Goal: Information Seeking & Learning: Learn about a topic

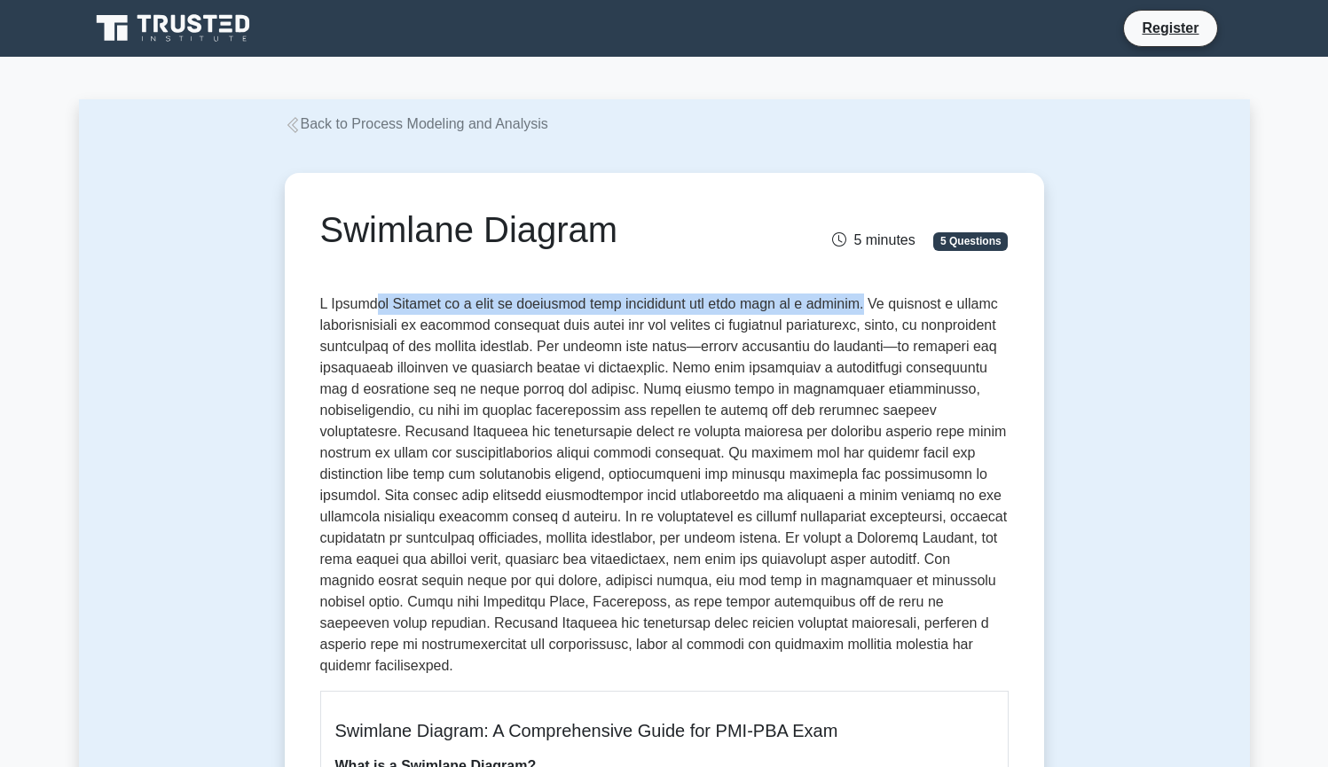
drag, startPoint x: 380, startPoint y: 305, endPoint x: 866, endPoint y: 307, distance: 485.1
click at [866, 307] on p at bounding box center [664, 485] width 688 height 383
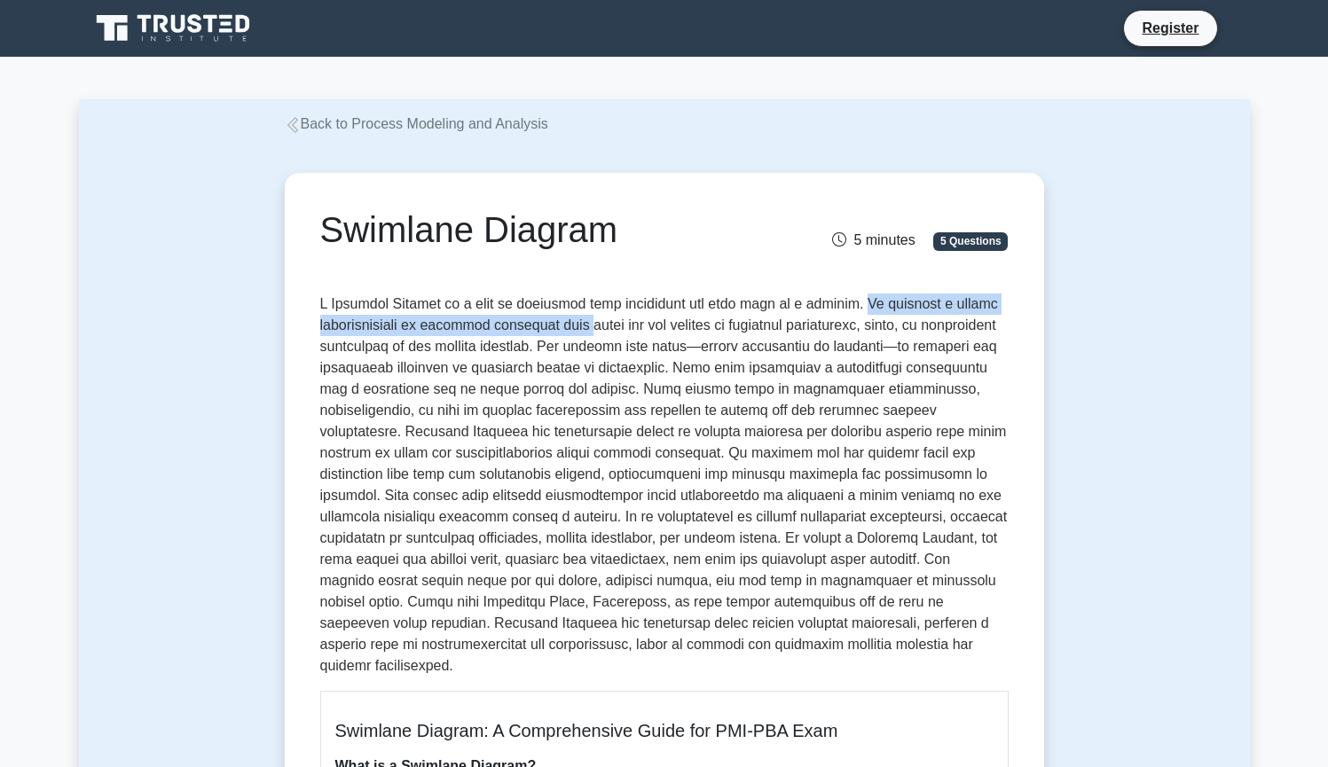
drag, startPoint x: 867, startPoint y: 303, endPoint x: 586, endPoint y: 333, distance: 282.7
click at [586, 333] on p at bounding box center [664, 485] width 688 height 383
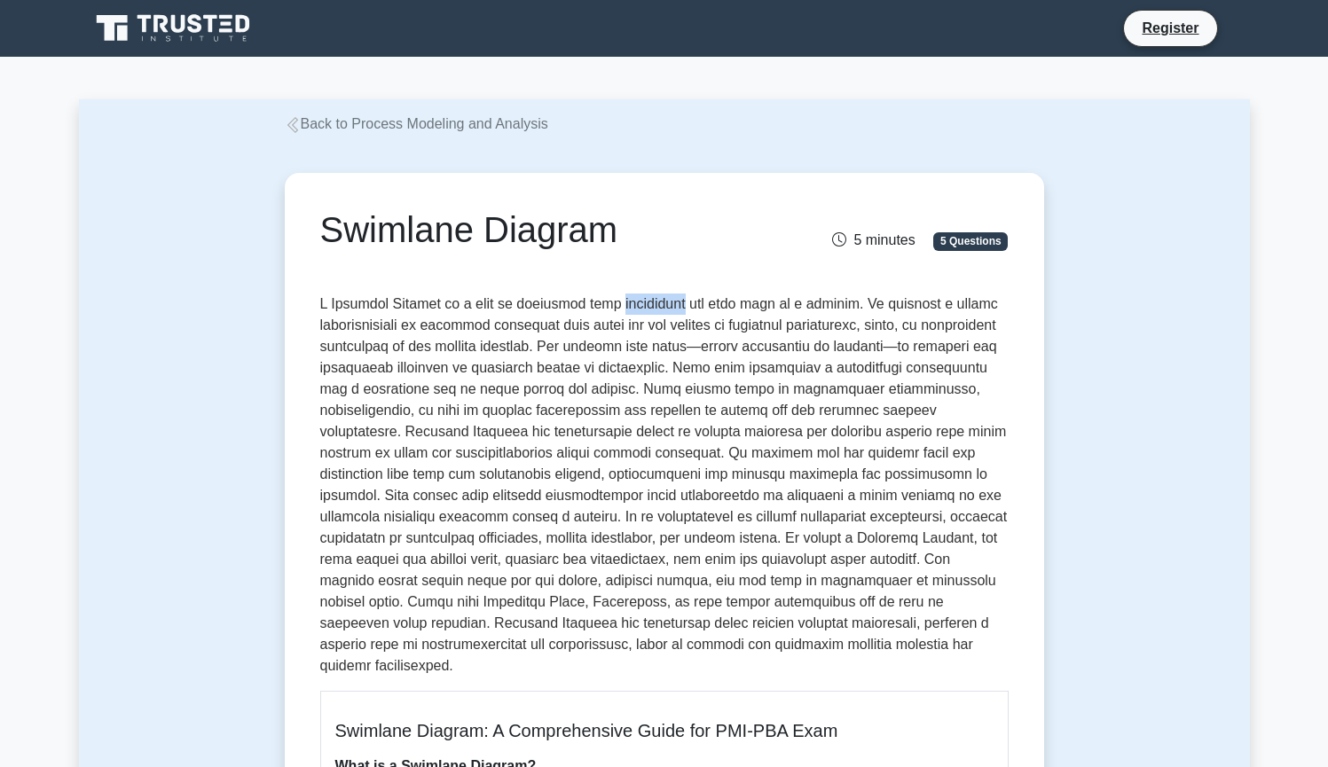
drag, startPoint x: 622, startPoint y: 303, endPoint x: 680, endPoint y: 309, distance: 58.9
click at [680, 309] on p at bounding box center [664, 485] width 688 height 383
click at [928, 353] on p at bounding box center [664, 485] width 688 height 383
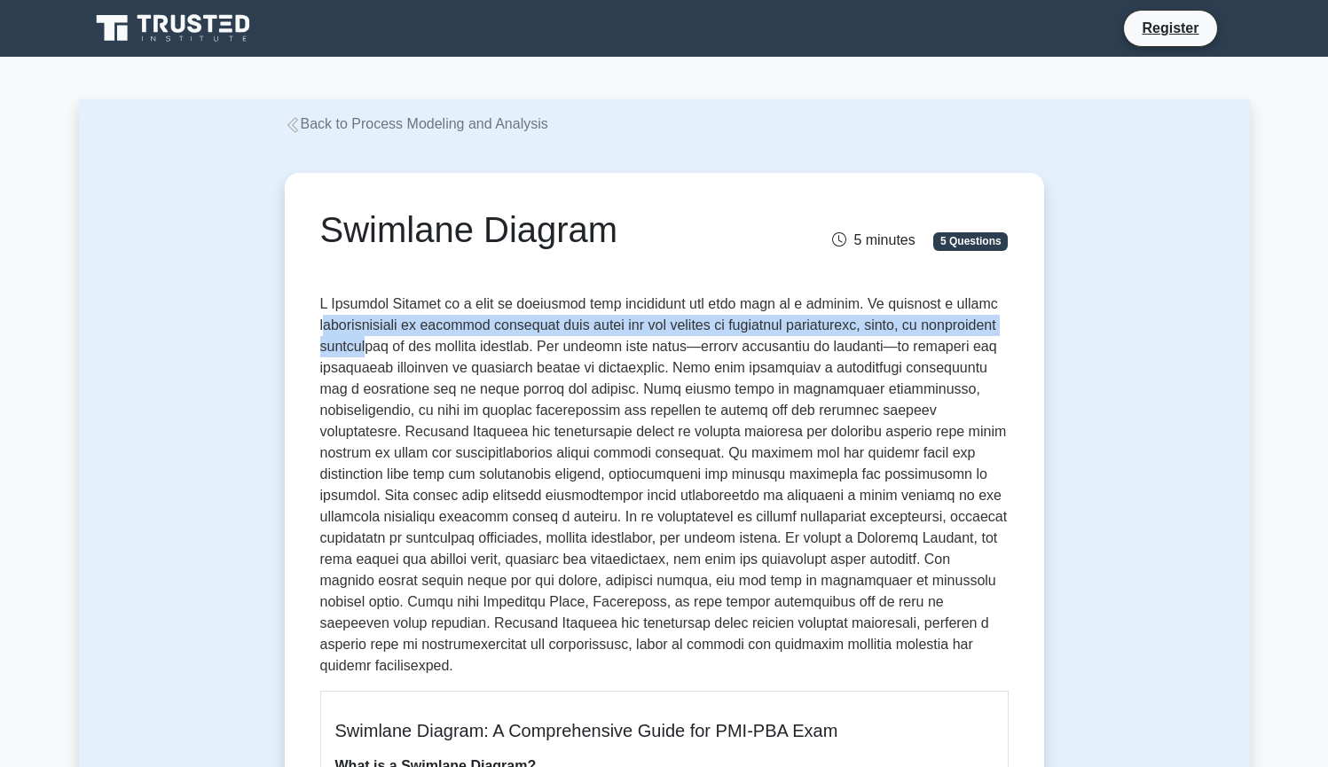
drag, startPoint x: 328, startPoint y: 324, endPoint x: 429, endPoint y: 336, distance: 101.9
click at [429, 336] on p at bounding box center [664, 485] width 688 height 383
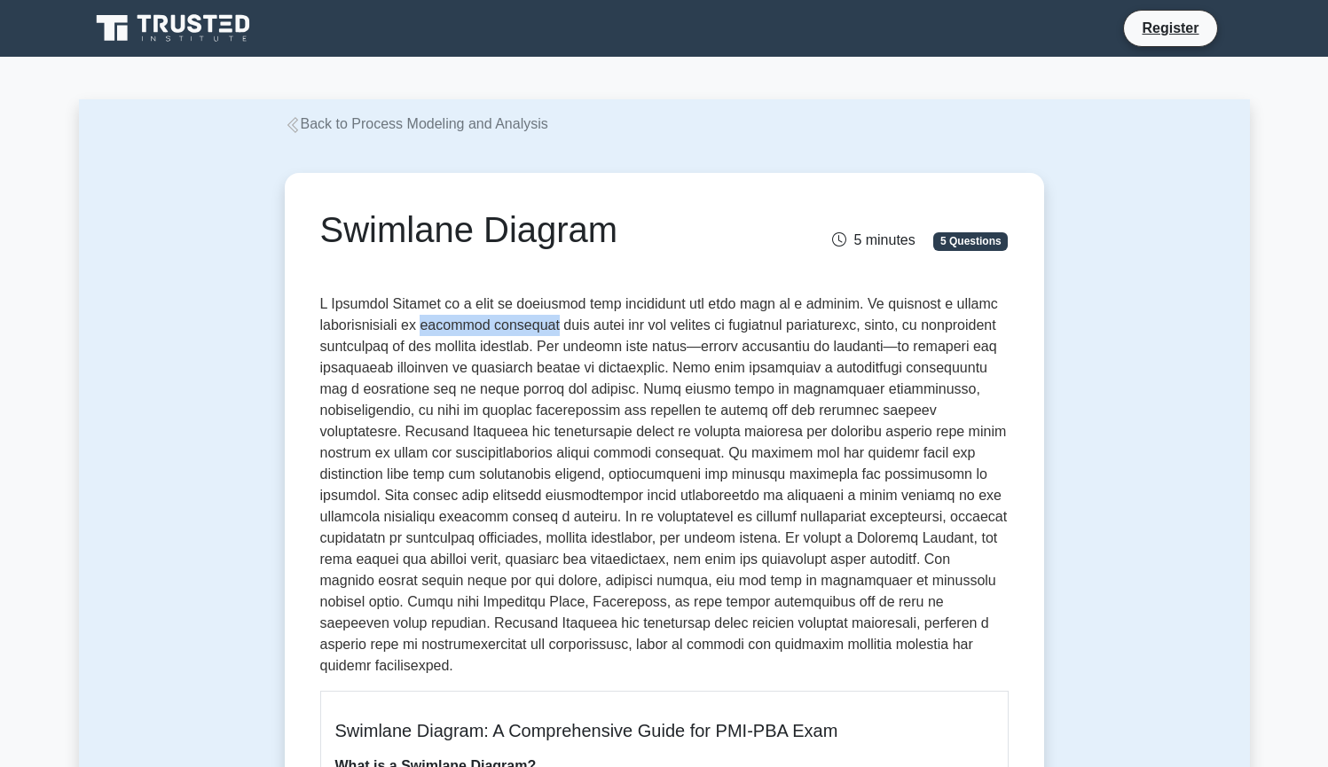
drag, startPoint x: 429, startPoint y: 332, endPoint x: 549, endPoint y: 329, distance: 119.7
click at [549, 329] on p at bounding box center [664, 485] width 688 height 383
click at [626, 345] on p at bounding box center [664, 485] width 688 height 383
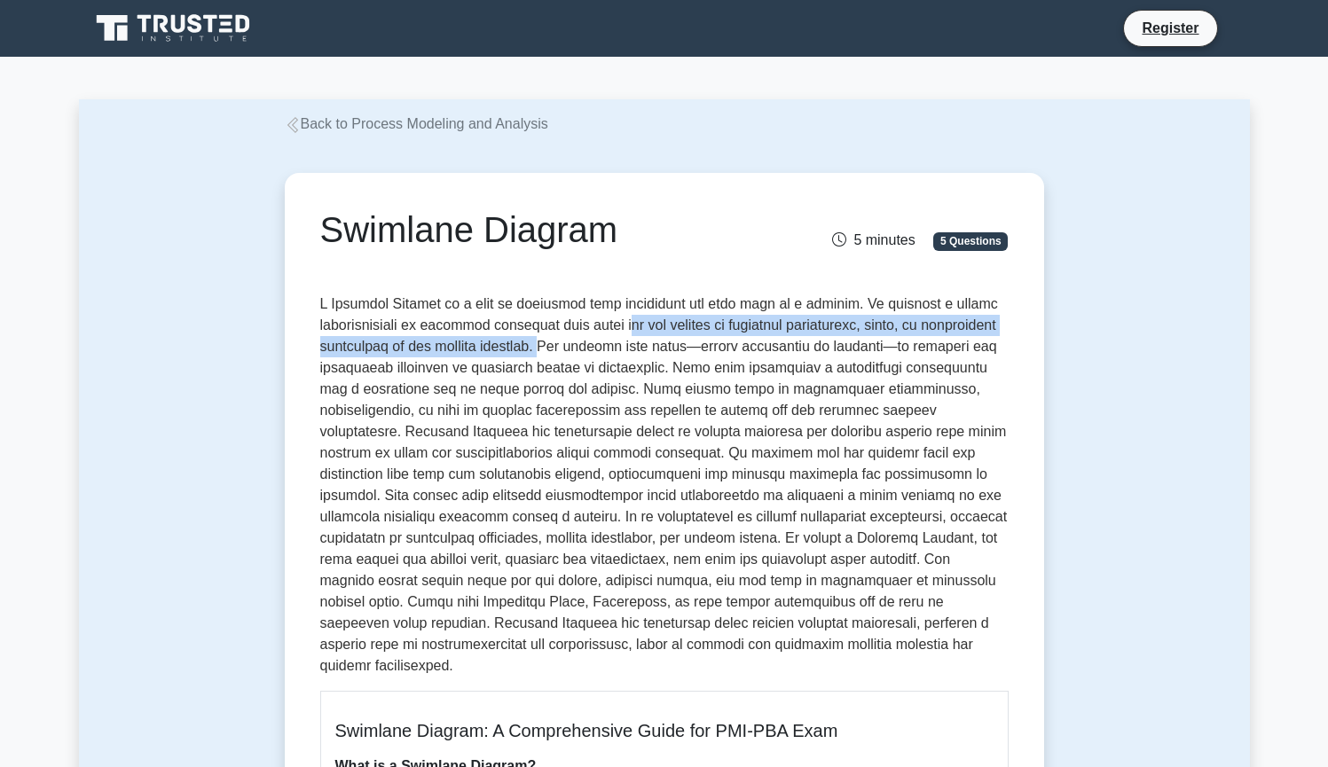
drag, startPoint x: 638, startPoint y: 326, endPoint x: 610, endPoint y: 346, distance: 33.7
click at [610, 346] on p at bounding box center [664, 485] width 688 height 383
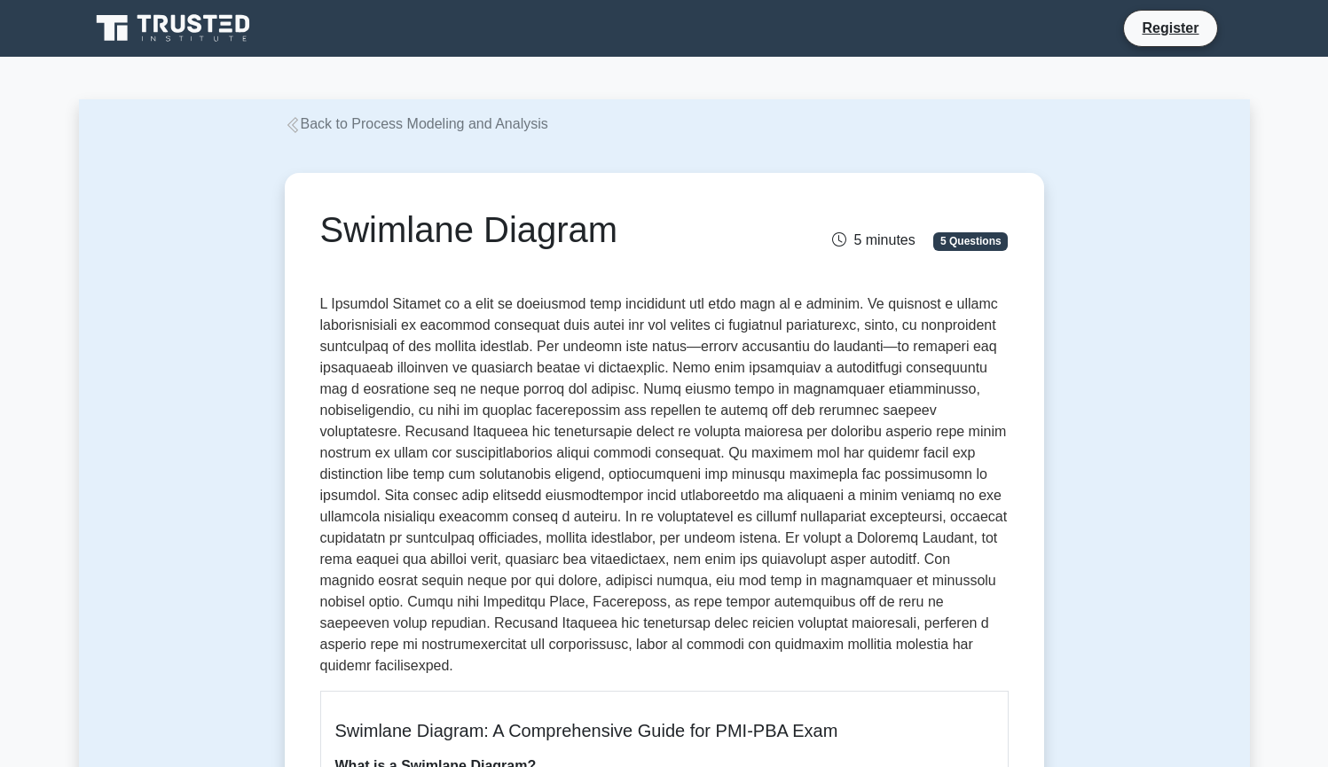
click at [721, 356] on p at bounding box center [664, 485] width 688 height 383
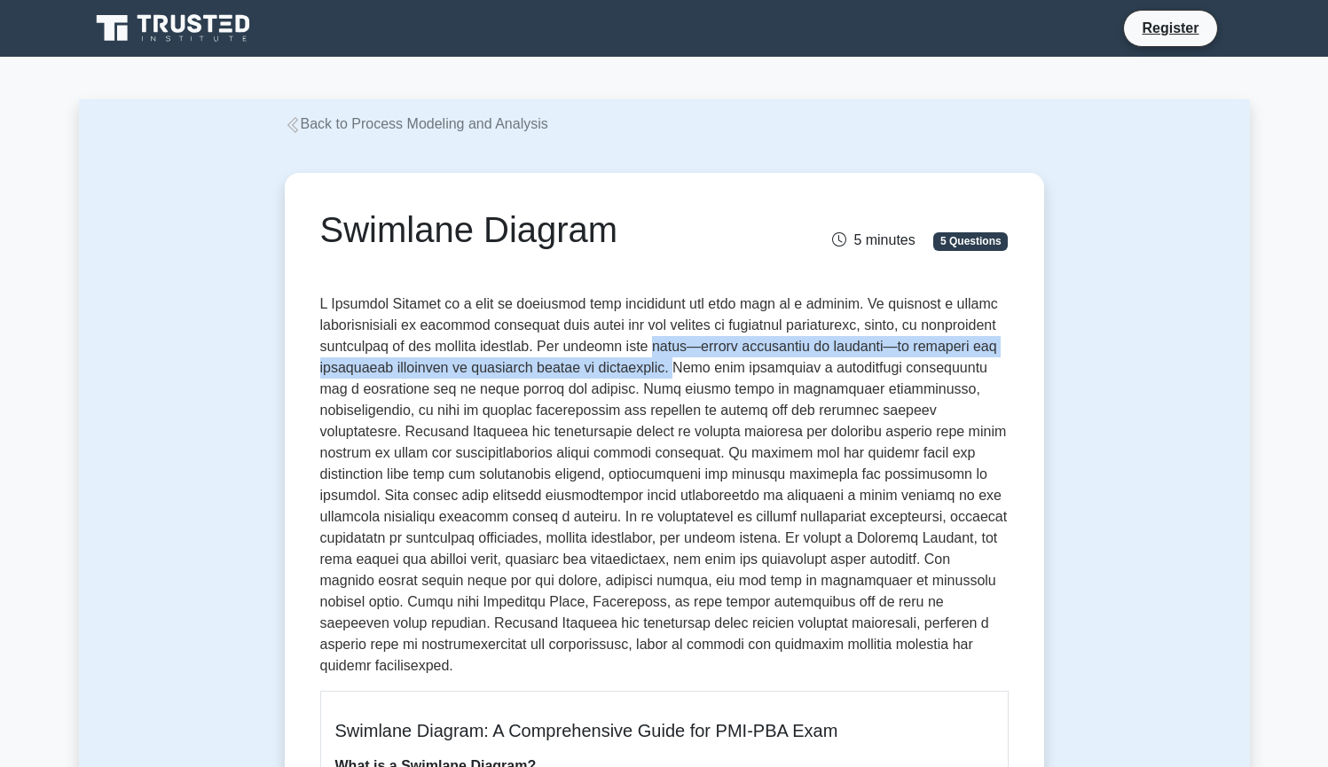
click at [752, 356] on p at bounding box center [664, 485] width 688 height 383
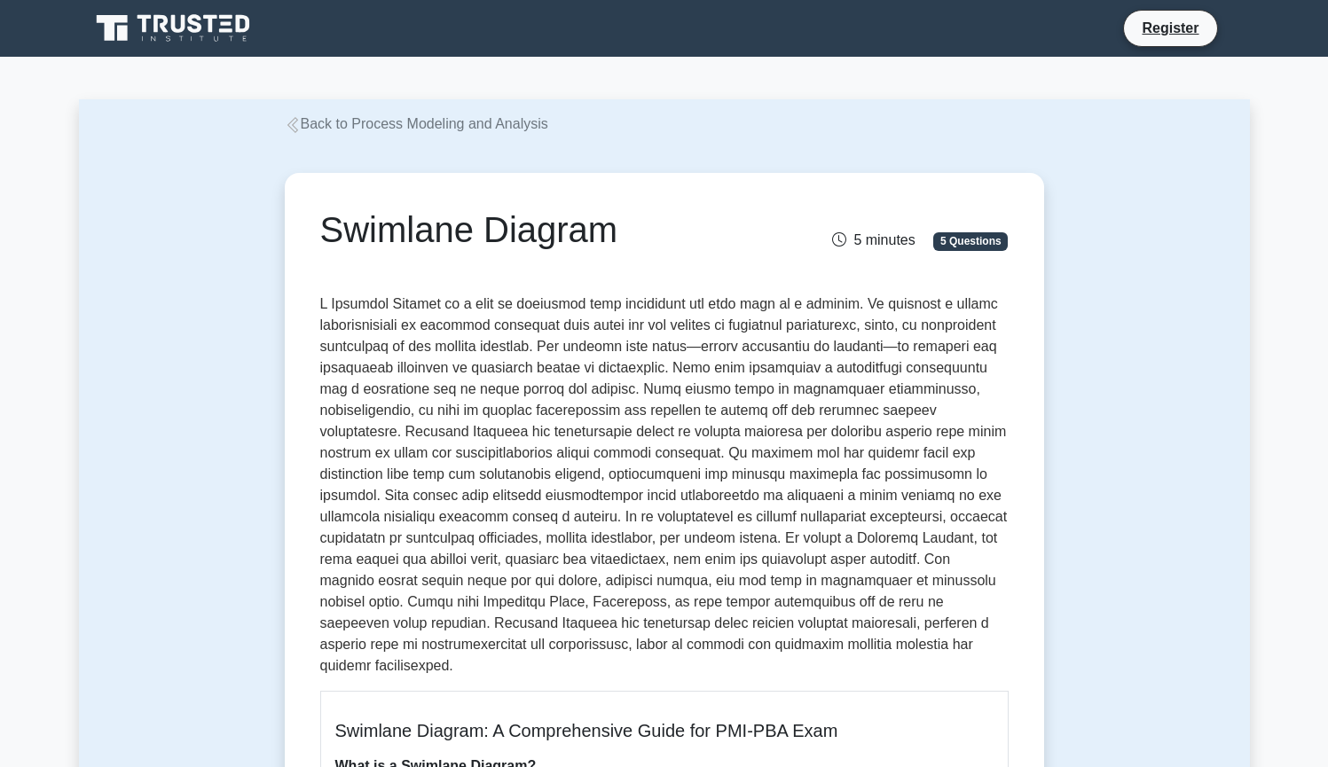
click at [702, 343] on p at bounding box center [664, 485] width 688 height 383
drag, startPoint x: 701, startPoint y: 342, endPoint x: 933, endPoint y: 346, distance: 232.4
click at [933, 346] on p at bounding box center [664, 485] width 688 height 383
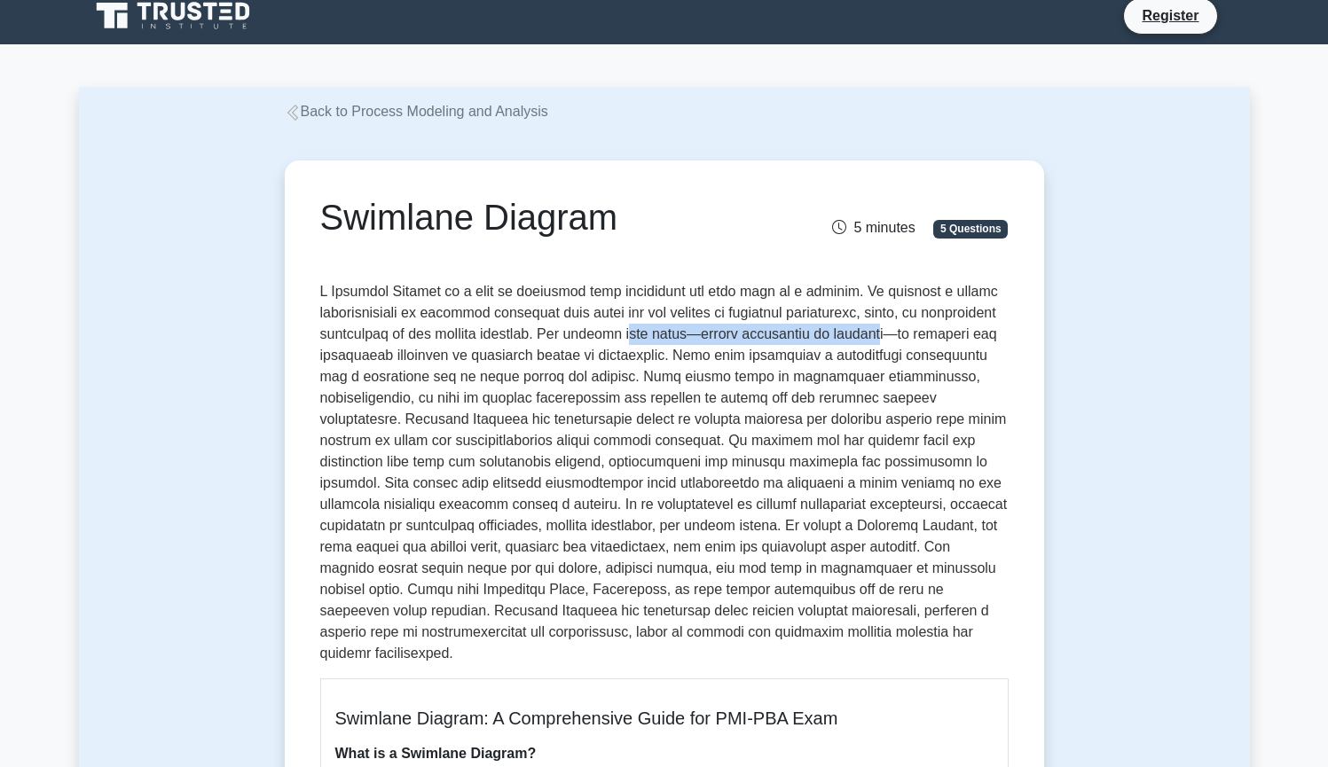
scroll to position [16, 0]
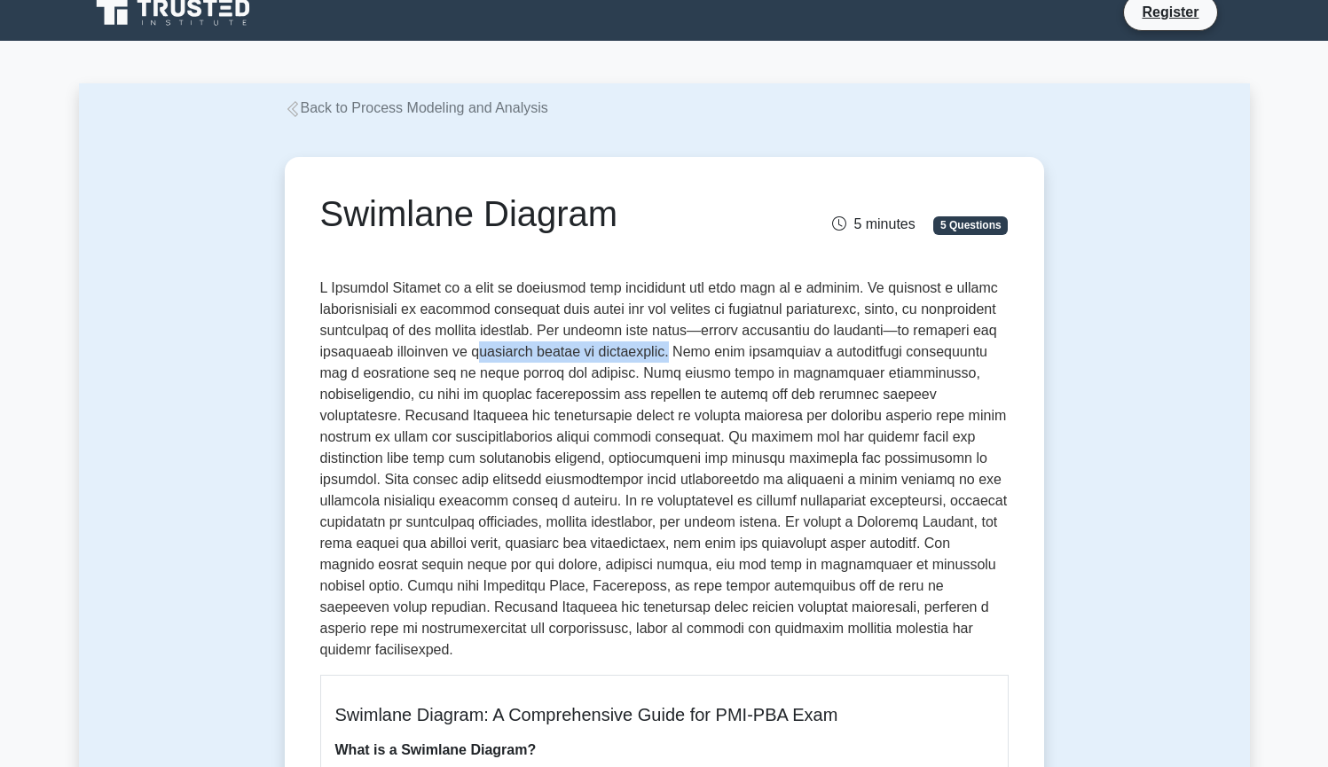
drag, startPoint x: 563, startPoint y: 356, endPoint x: 748, endPoint y: 360, distance: 185.4
click at [748, 360] on p at bounding box center [664, 469] width 688 height 383
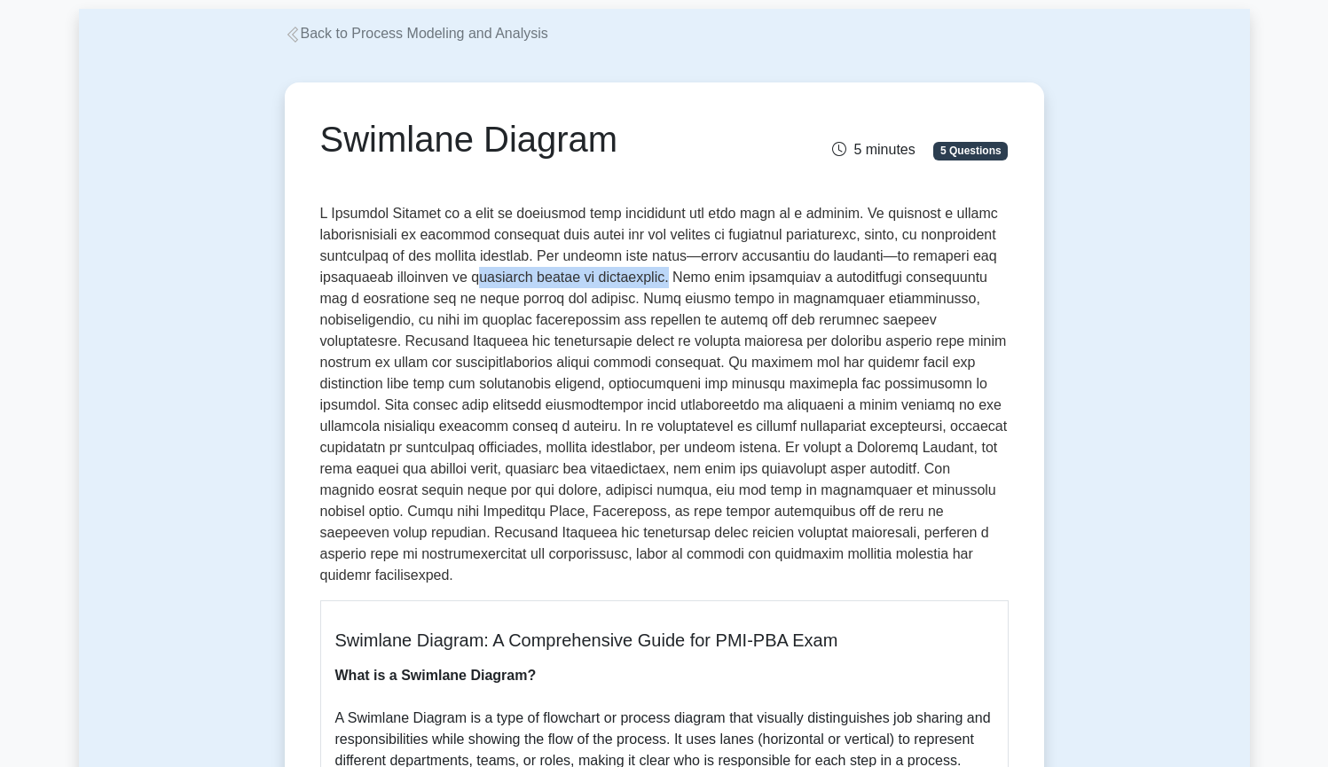
scroll to position [94, 0]
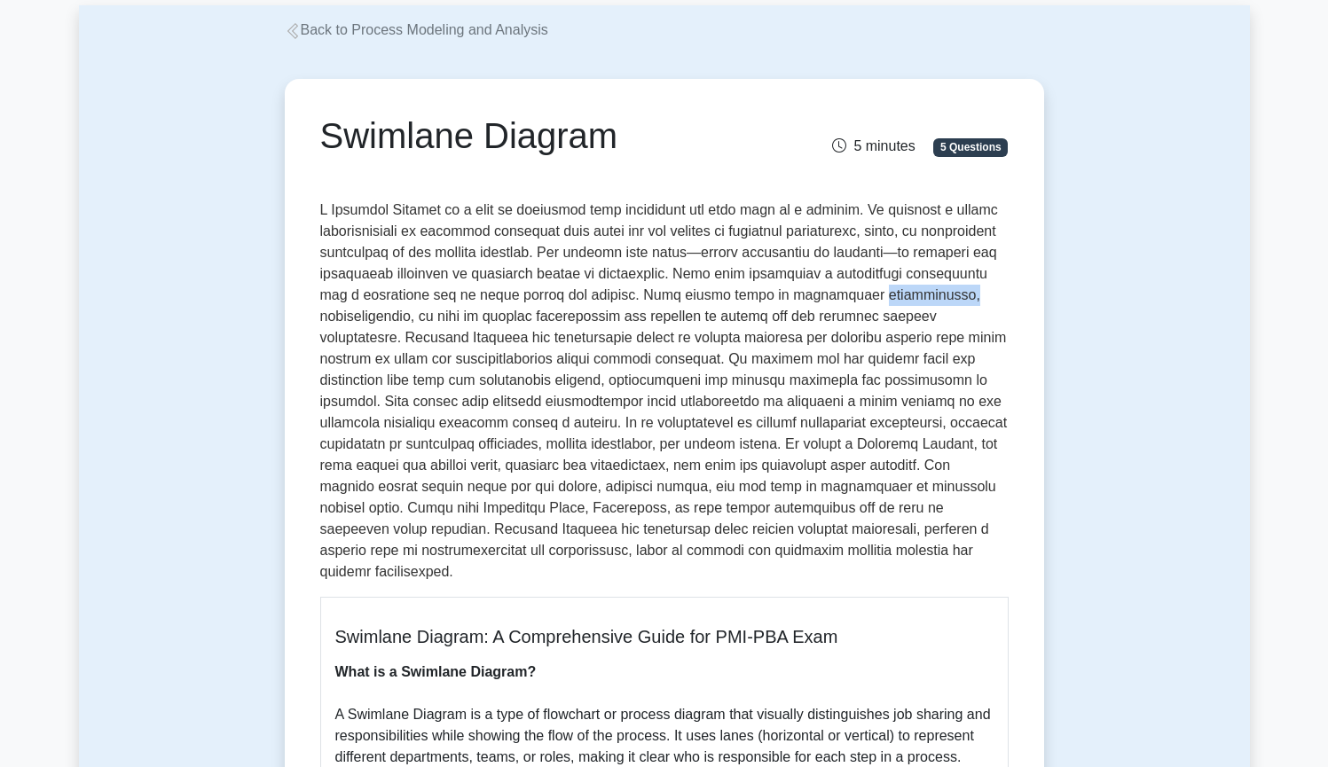
drag, startPoint x: 888, startPoint y: 300, endPoint x: 992, endPoint y: 288, distance: 105.3
click at [992, 288] on p at bounding box center [664, 391] width 688 height 383
drag, startPoint x: 312, startPoint y: 319, endPoint x: 409, endPoint y: 316, distance: 96.7
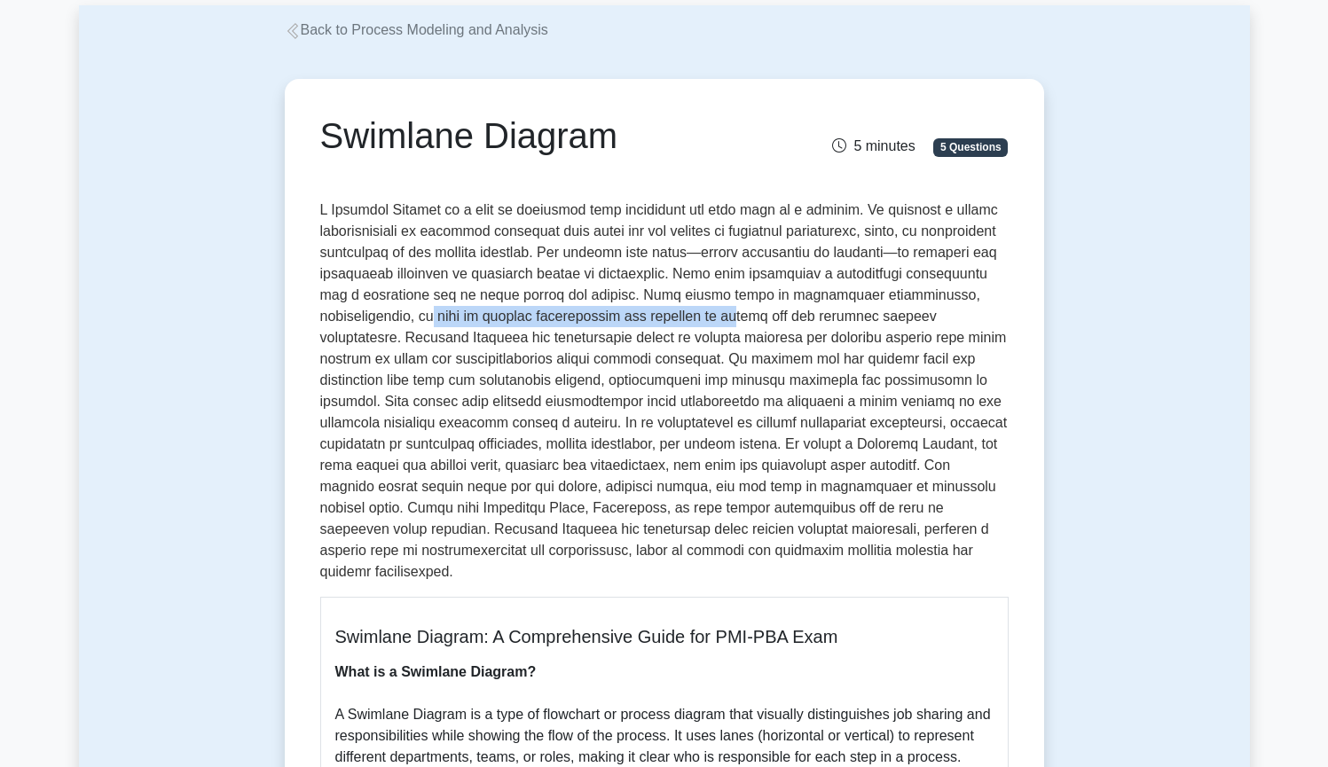
drag, startPoint x: 420, startPoint y: 312, endPoint x: 710, endPoint y: 318, distance: 290.0
click at [710, 318] on p at bounding box center [664, 391] width 688 height 383
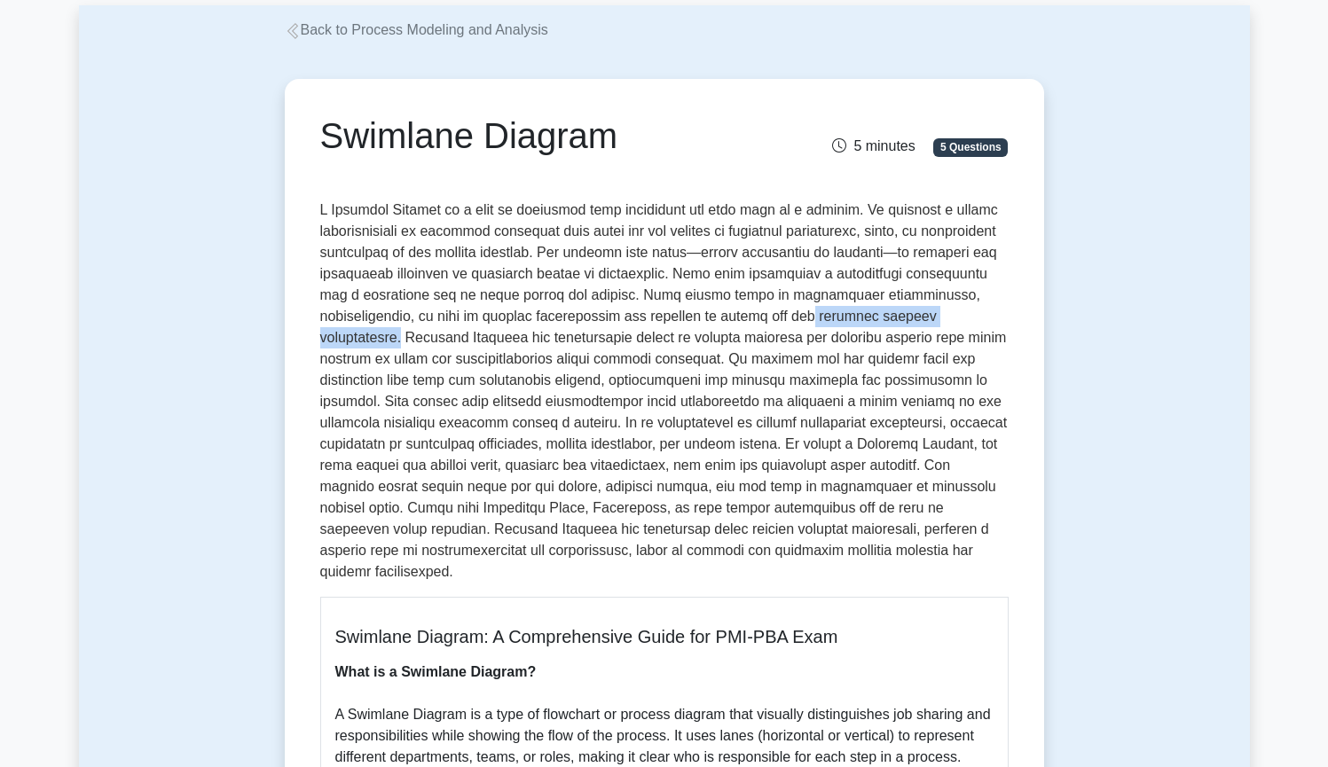
drag, startPoint x: 790, startPoint y: 309, endPoint x: 997, endPoint y: 320, distance: 206.9
click at [997, 320] on p at bounding box center [664, 391] width 688 height 383
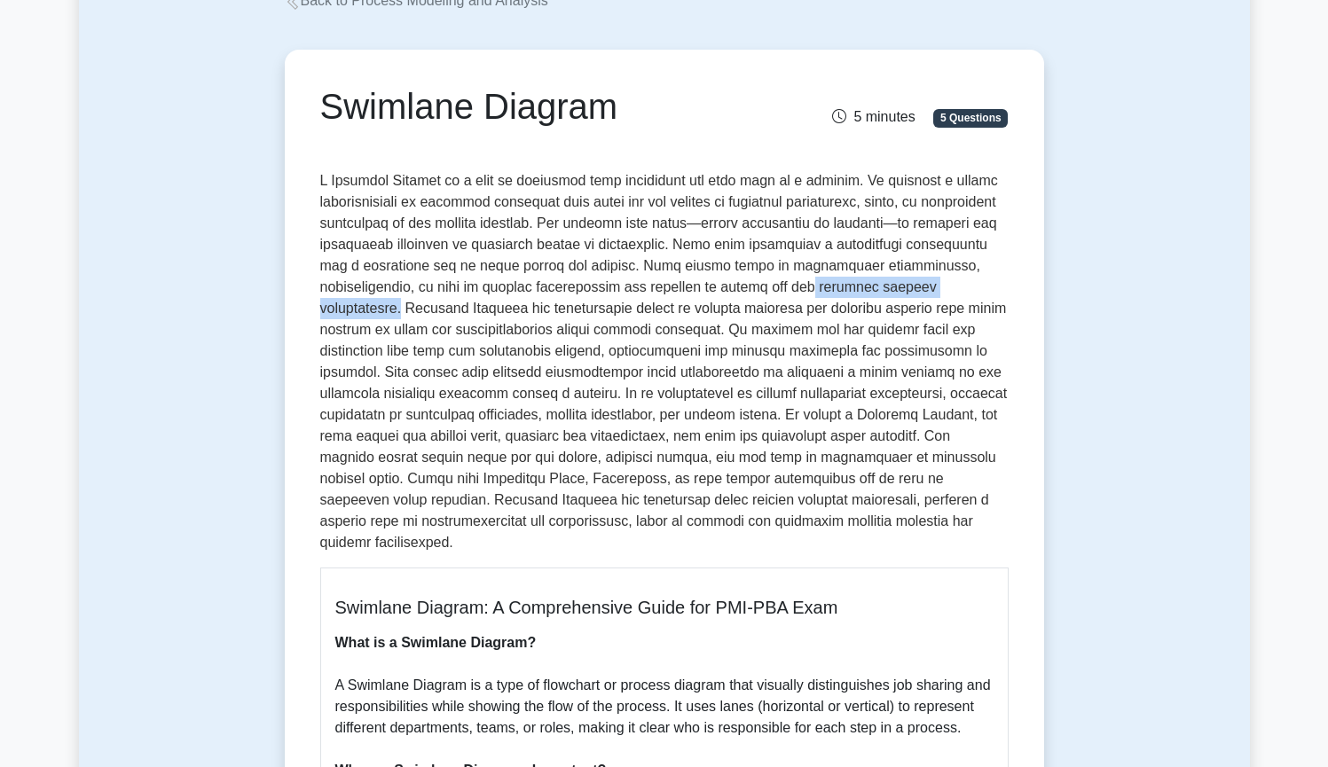
scroll to position [127, 0]
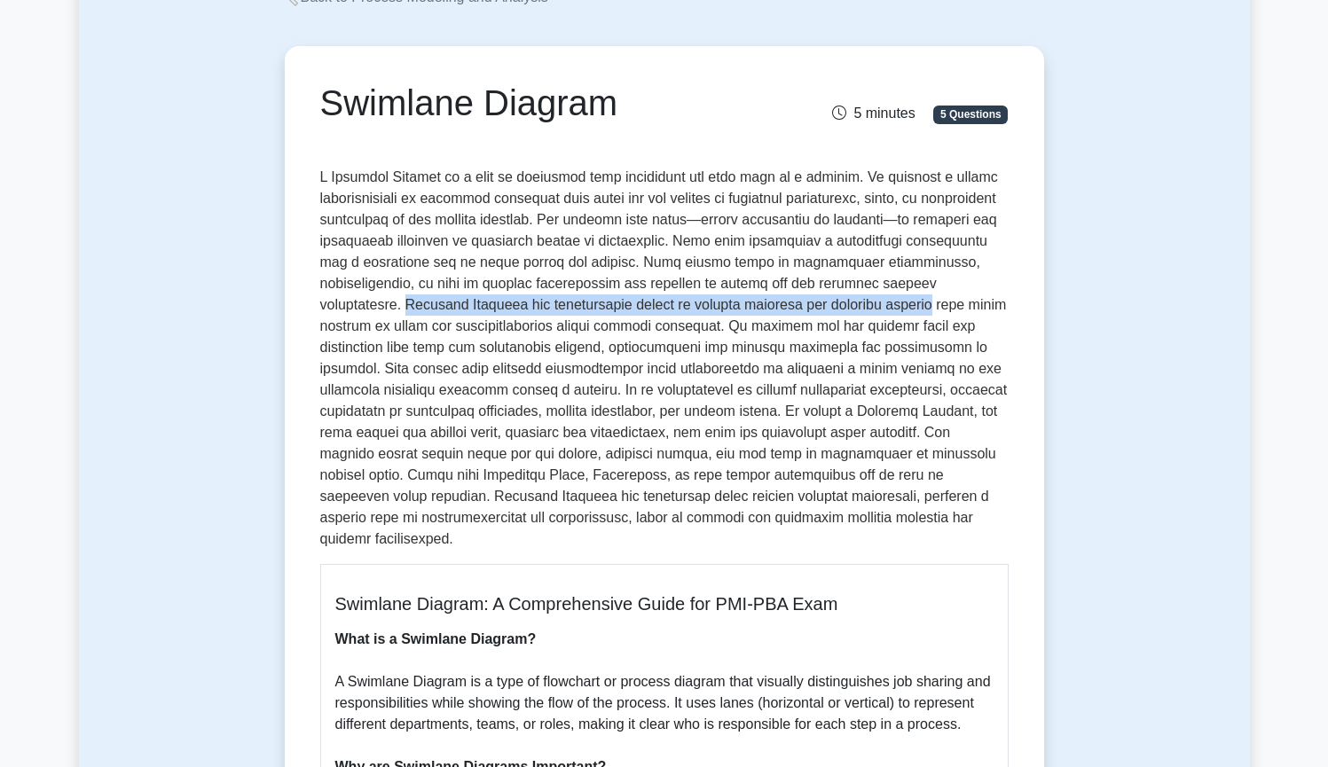
drag, startPoint x: 309, startPoint y: 312, endPoint x: 849, endPoint y: 303, distance: 539.2
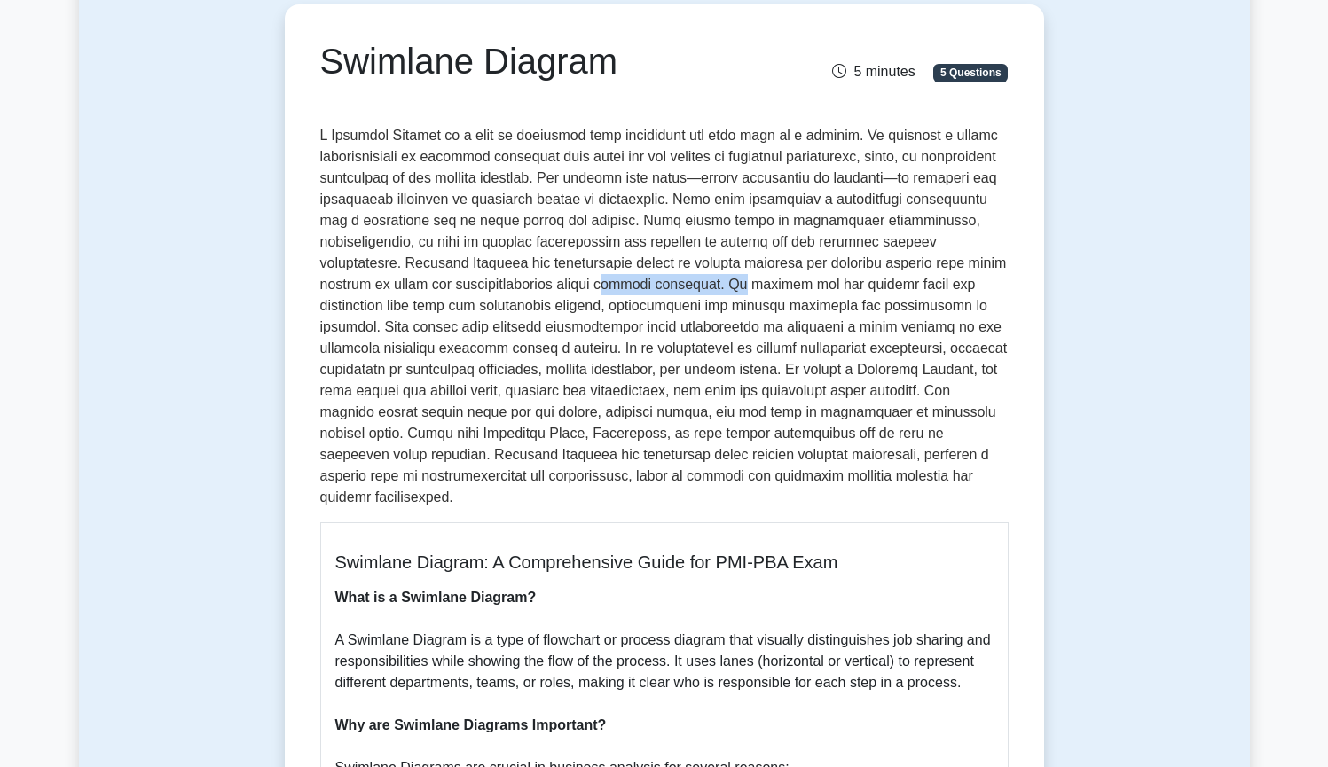
drag, startPoint x: 526, startPoint y: 284, endPoint x: 662, endPoint y: 286, distance: 136.6
click at [662, 286] on p at bounding box center [664, 316] width 688 height 383
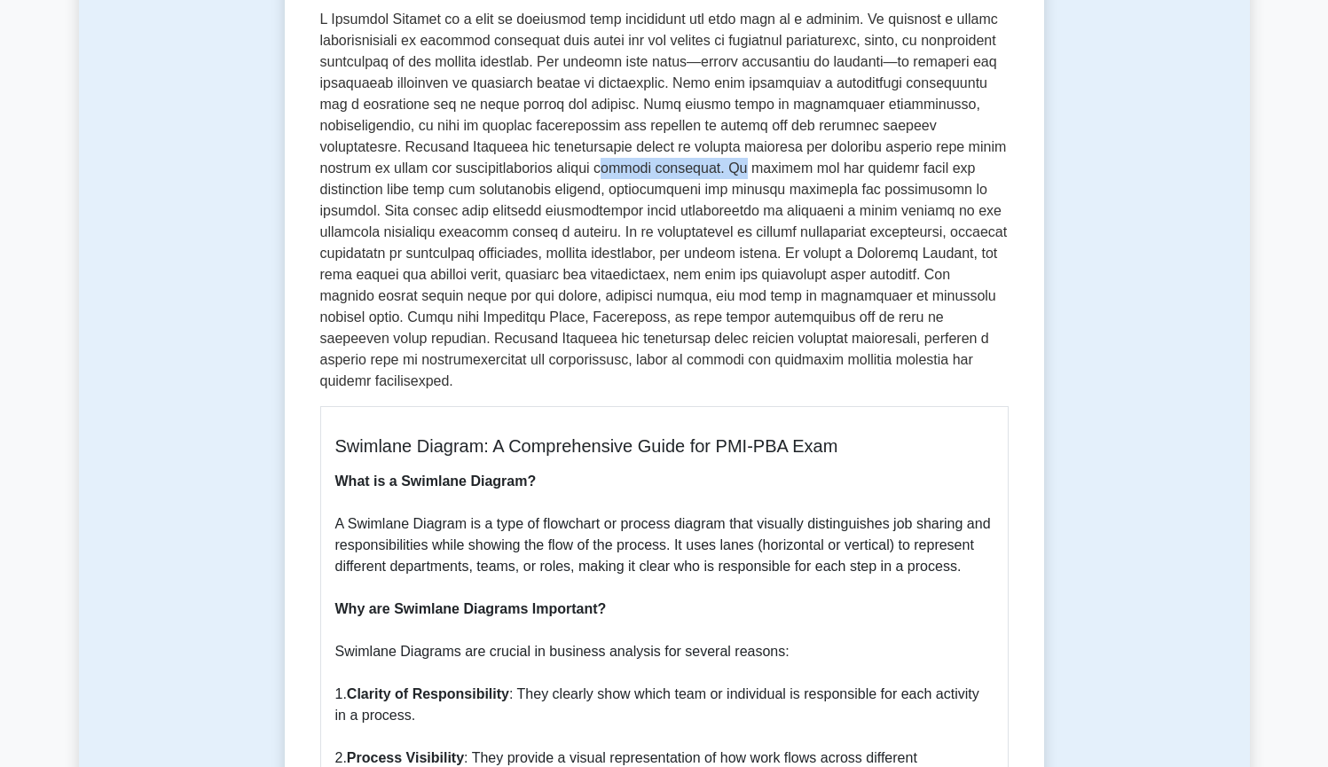
scroll to position [288, 0]
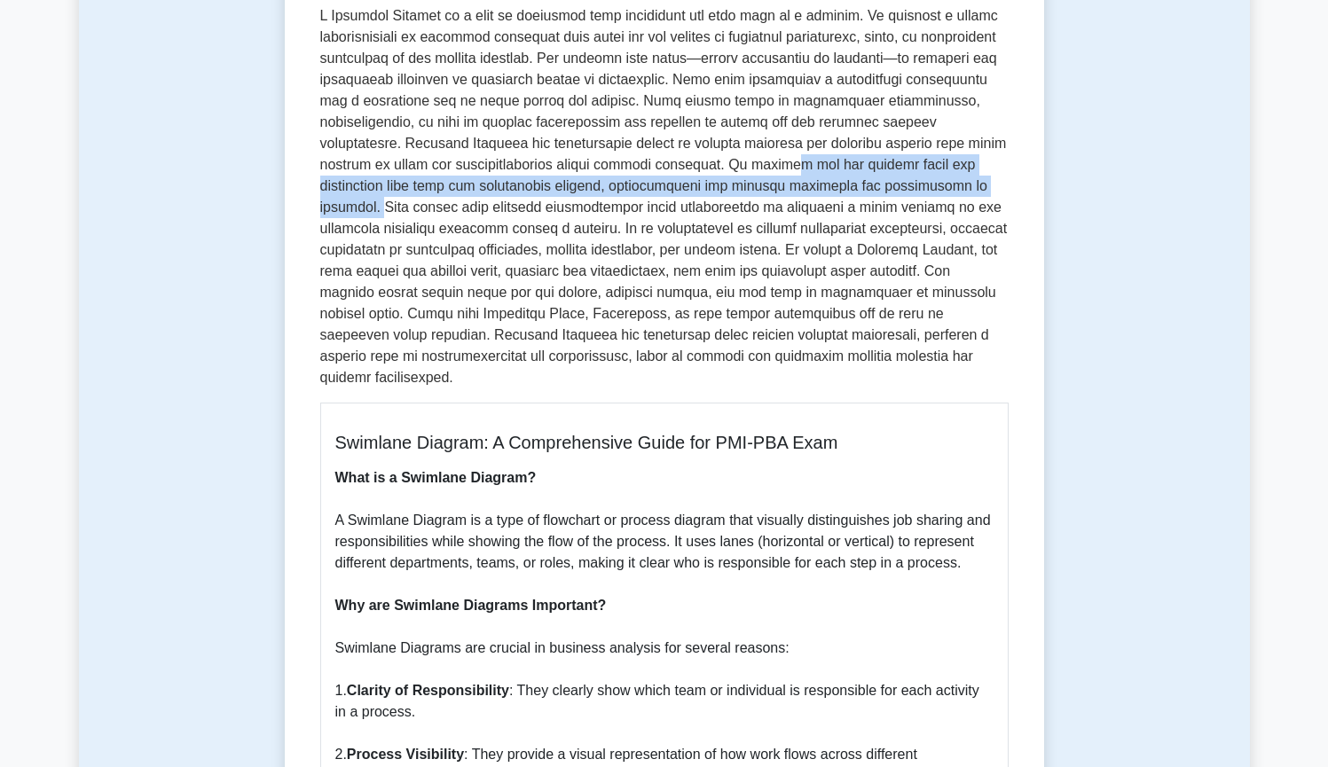
drag, startPoint x: 713, startPoint y: 167, endPoint x: 909, endPoint y: 182, distance: 196.6
click at [909, 182] on p at bounding box center [664, 196] width 688 height 383
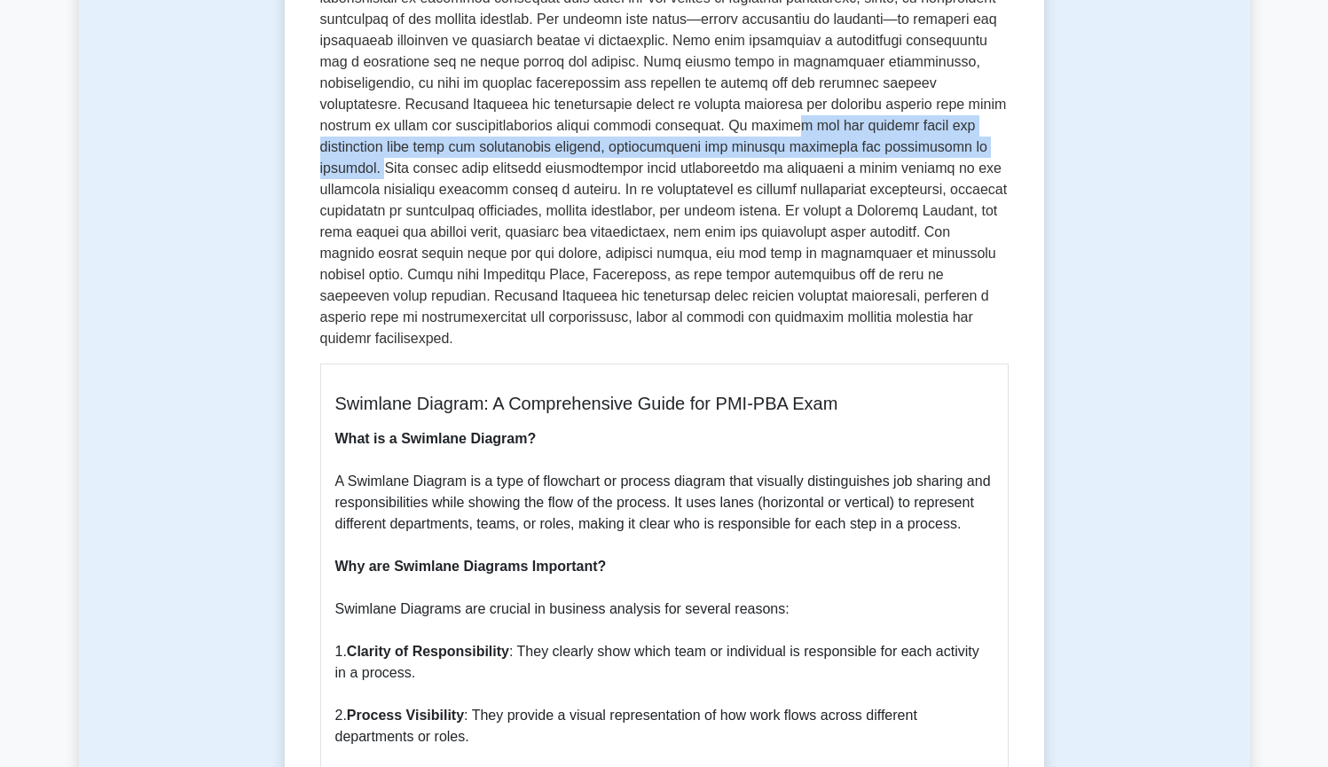
scroll to position [331, 0]
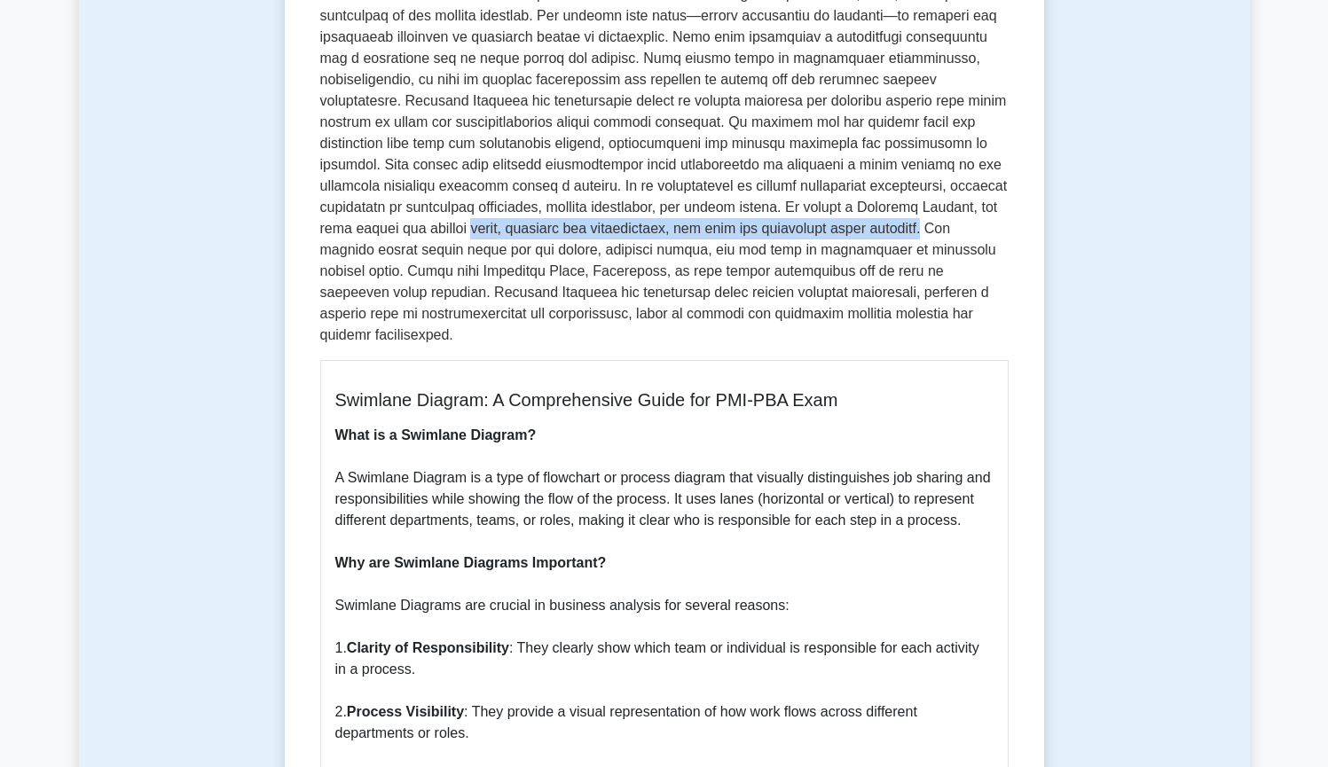
drag, startPoint x: 371, startPoint y: 226, endPoint x: 802, endPoint y: 233, distance: 431.0
click at [802, 233] on p at bounding box center [664, 154] width 688 height 383
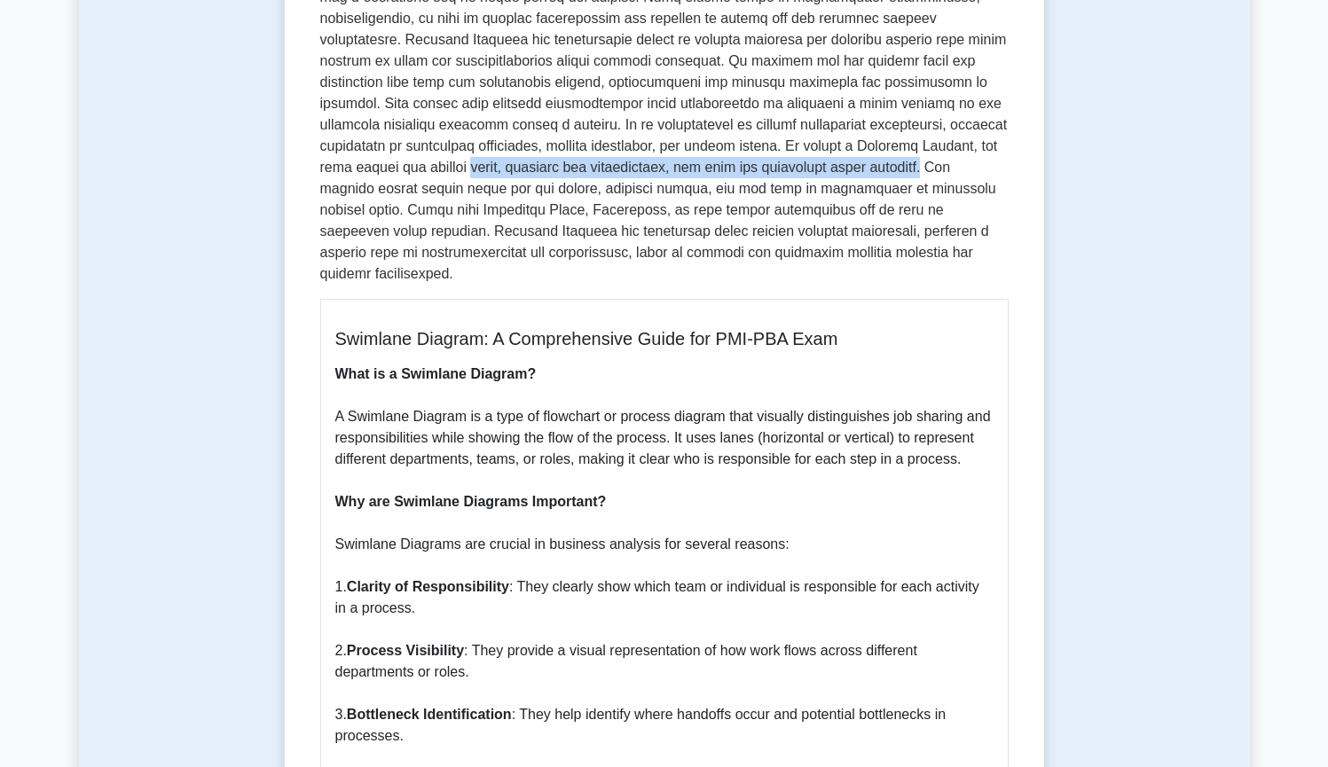
scroll to position [449, 0]
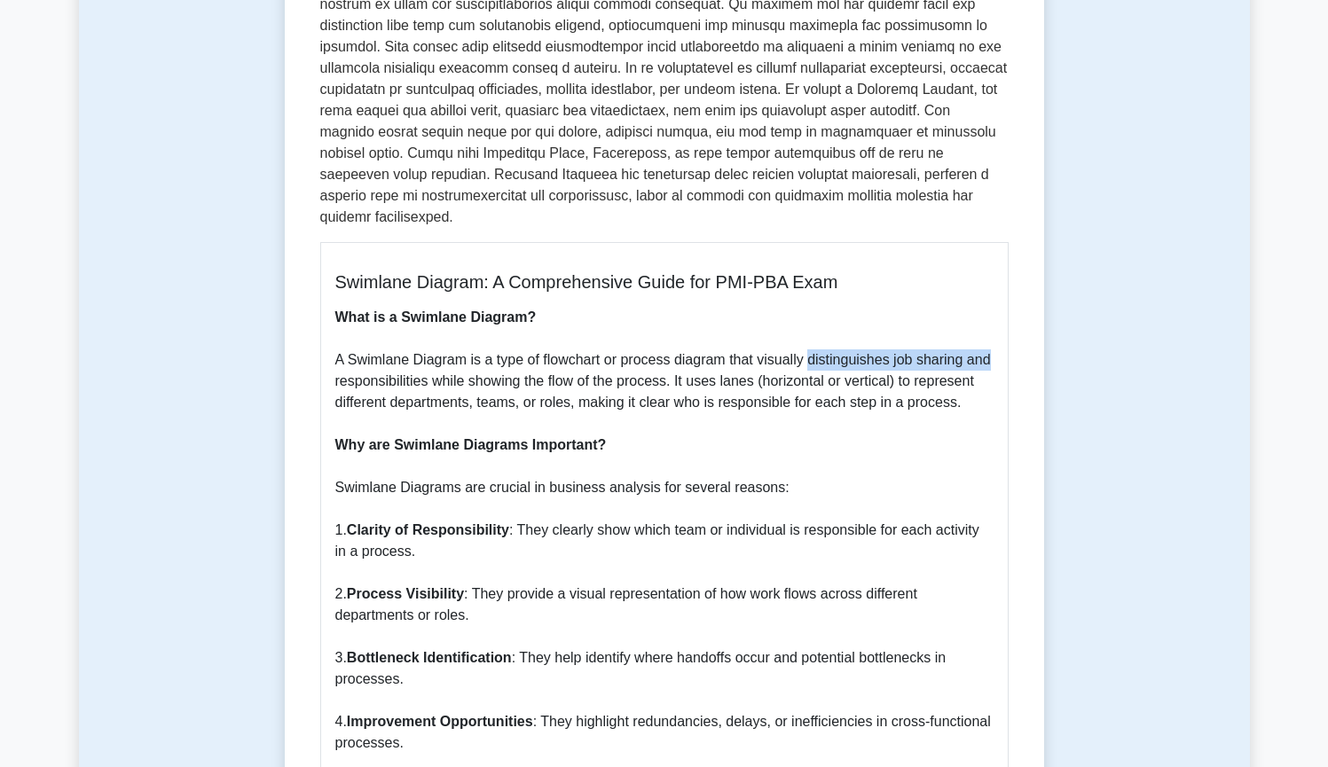
drag, startPoint x: 807, startPoint y: 344, endPoint x: 996, endPoint y: 340, distance: 188.9
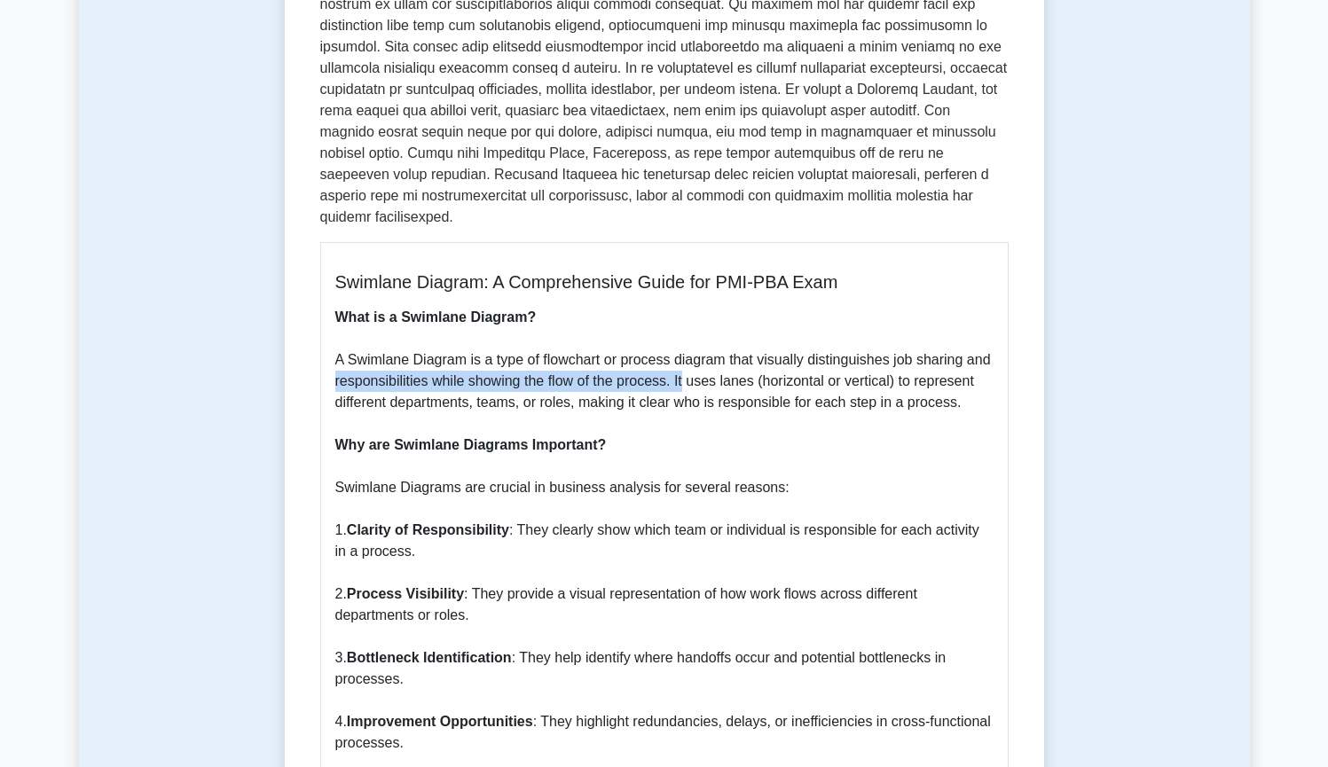
drag, startPoint x: 323, startPoint y: 364, endPoint x: 687, endPoint y: 364, distance: 364.5
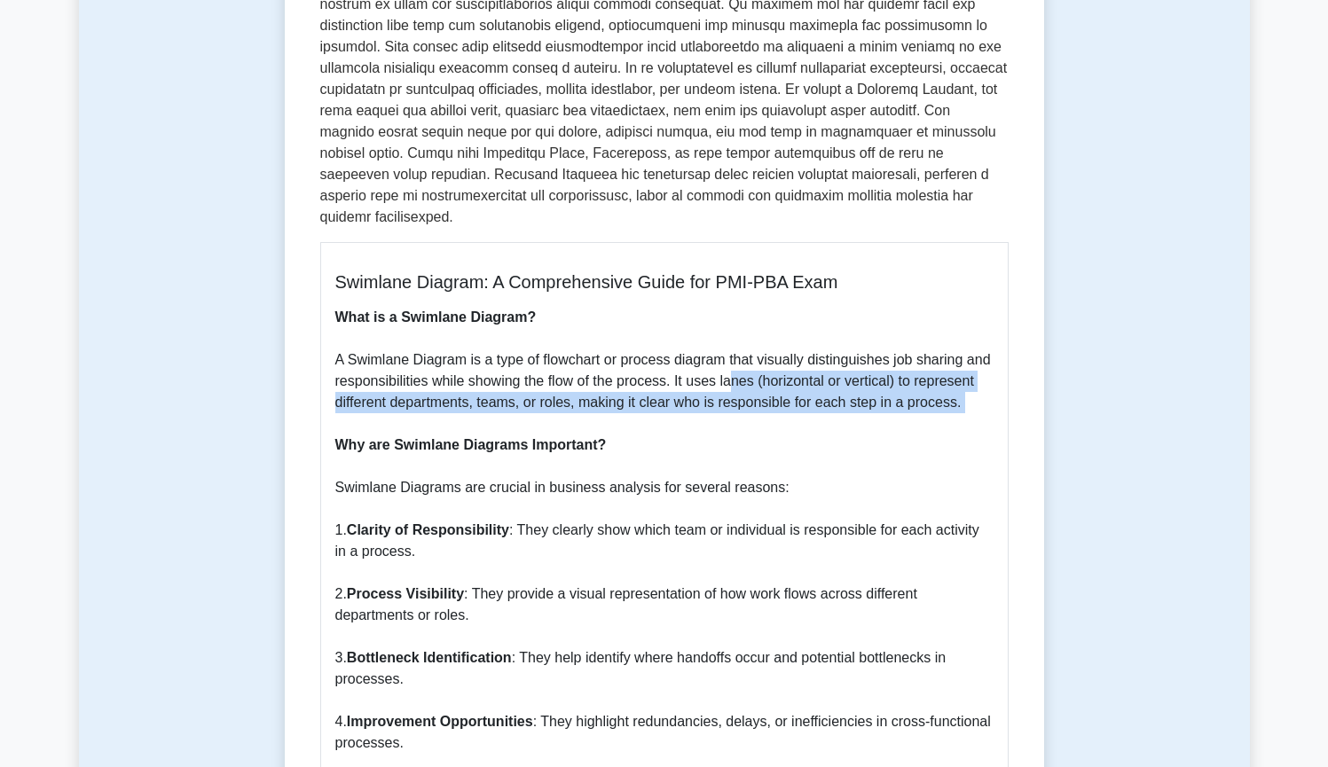
drag, startPoint x: 730, startPoint y: 363, endPoint x: 999, endPoint y: 395, distance: 270.6
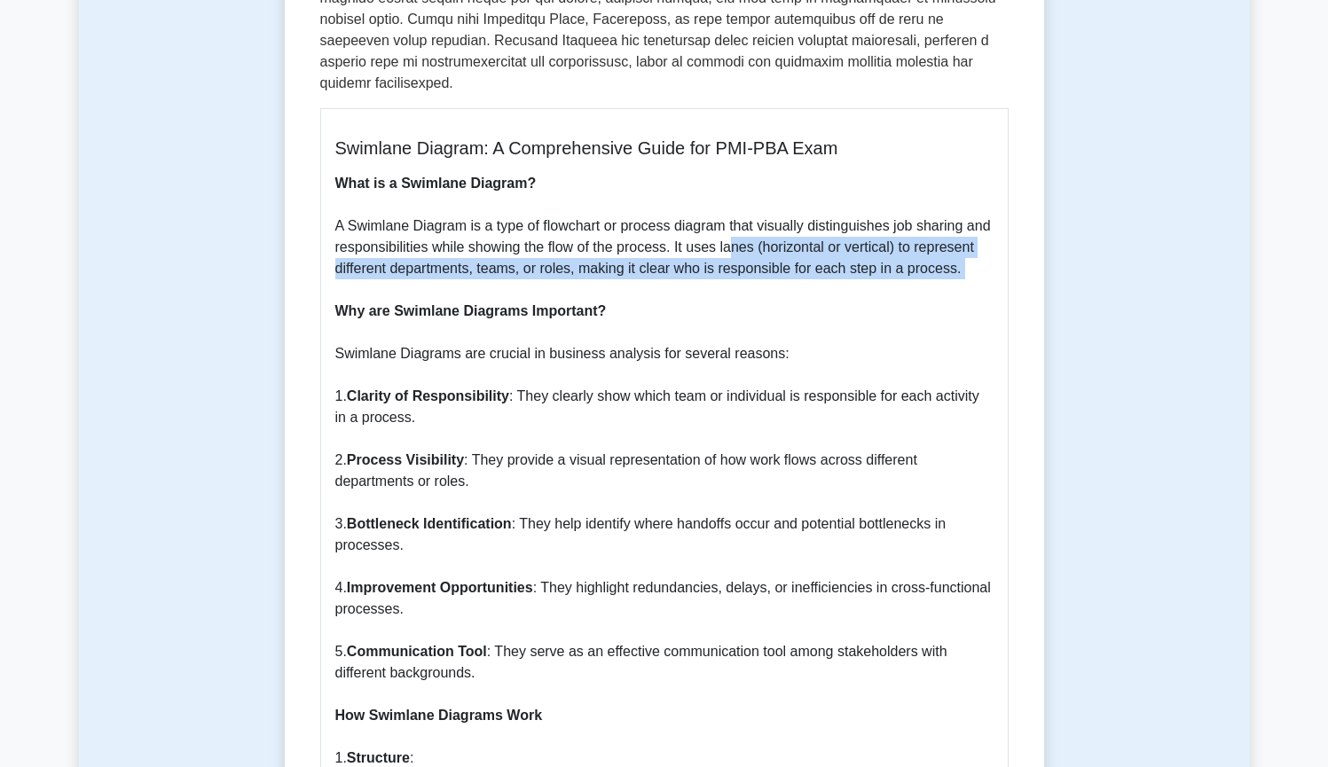
scroll to position [598, 0]
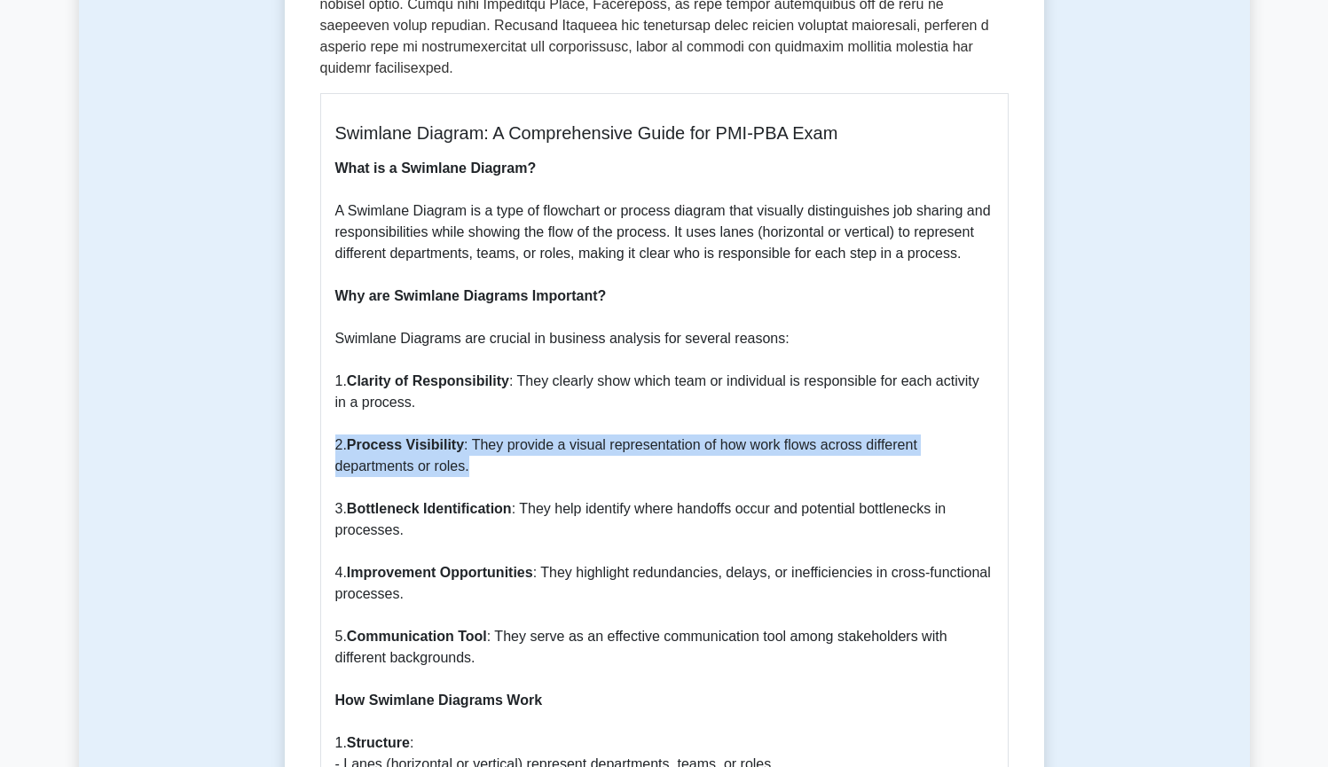
drag, startPoint x: 372, startPoint y: 424, endPoint x: 487, endPoint y: 439, distance: 116.3
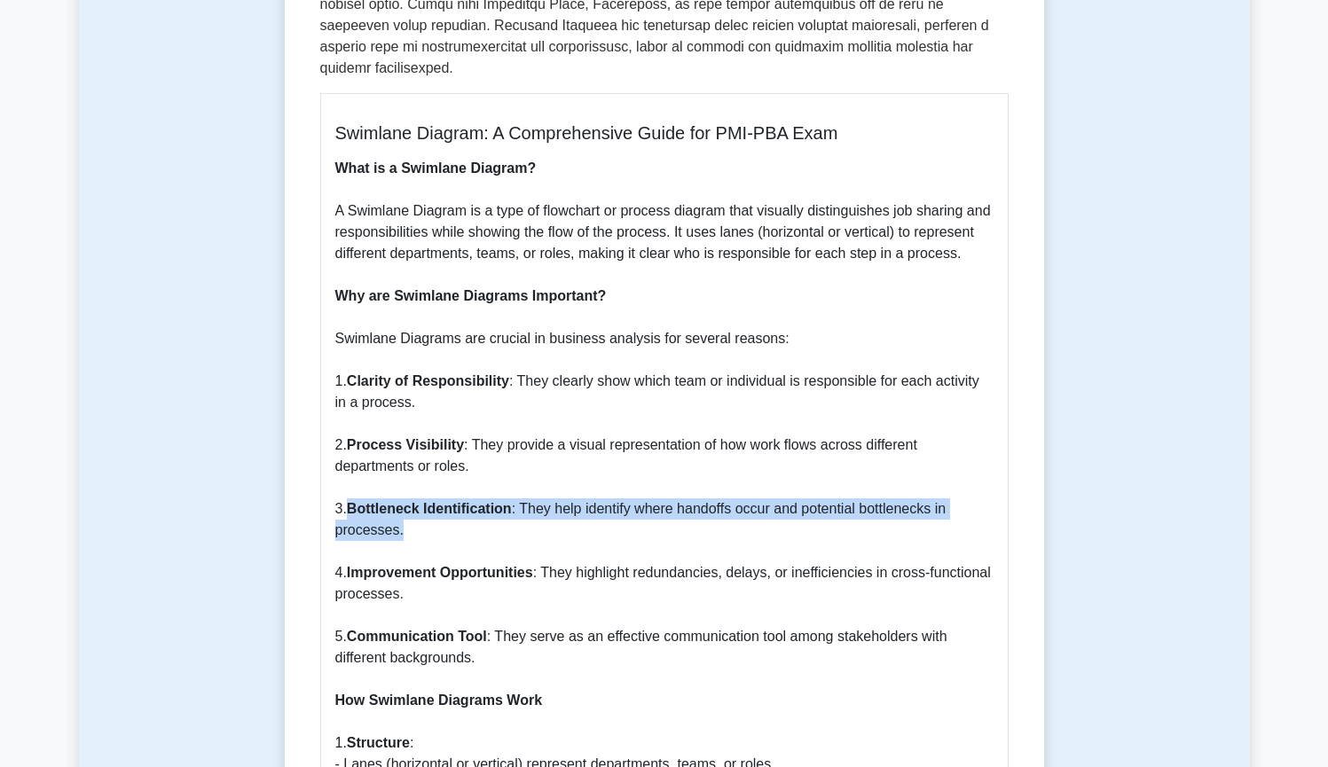
drag, startPoint x: 396, startPoint y: 492, endPoint x: 520, endPoint y: 497, distance: 124.2
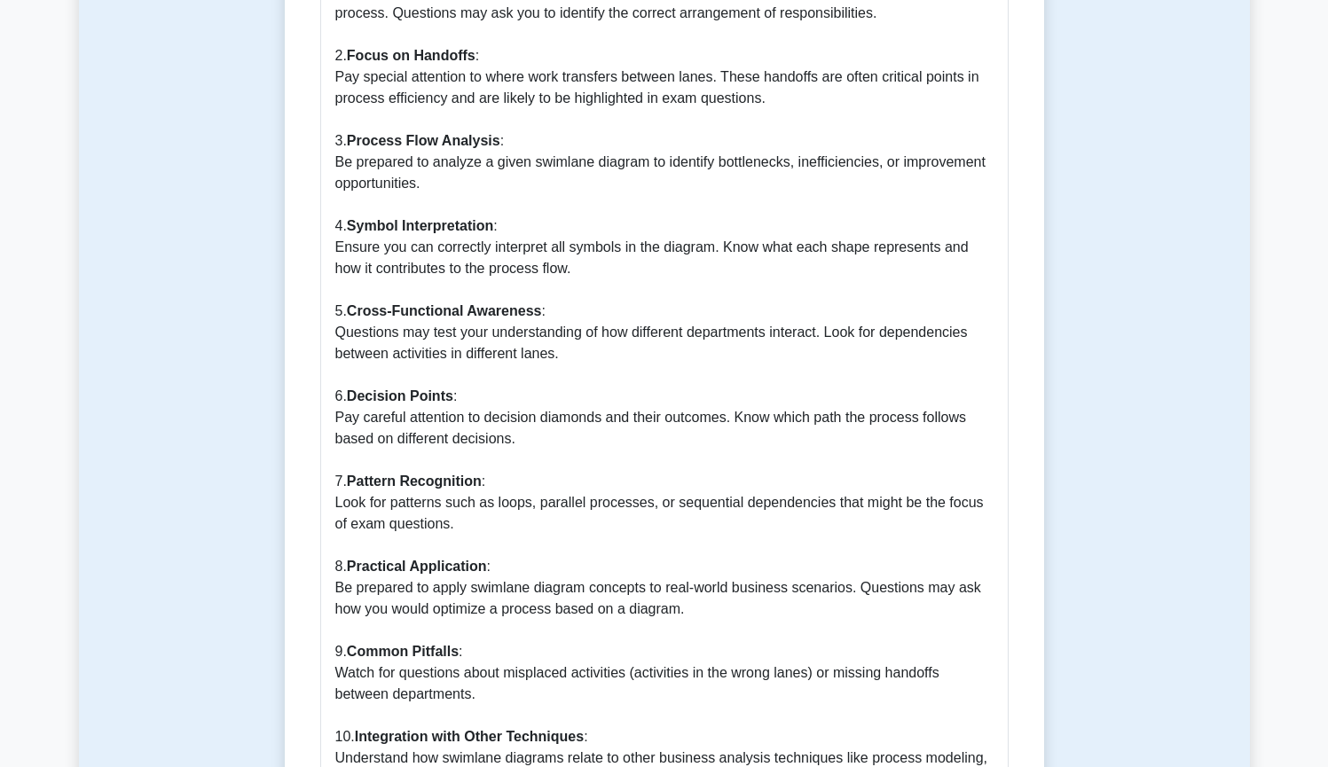
scroll to position [1832, 0]
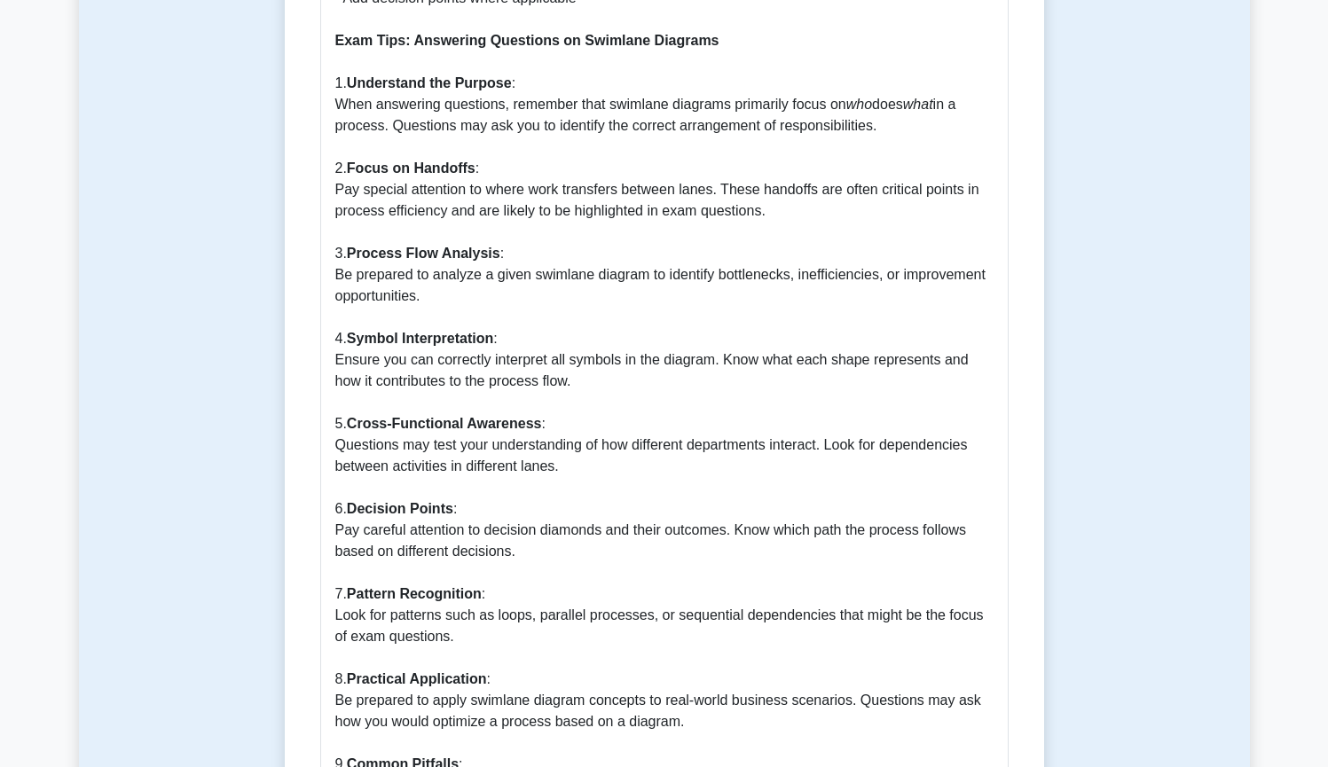
drag, startPoint x: 792, startPoint y: 177, endPoint x: 771, endPoint y: 187, distance: 23.4
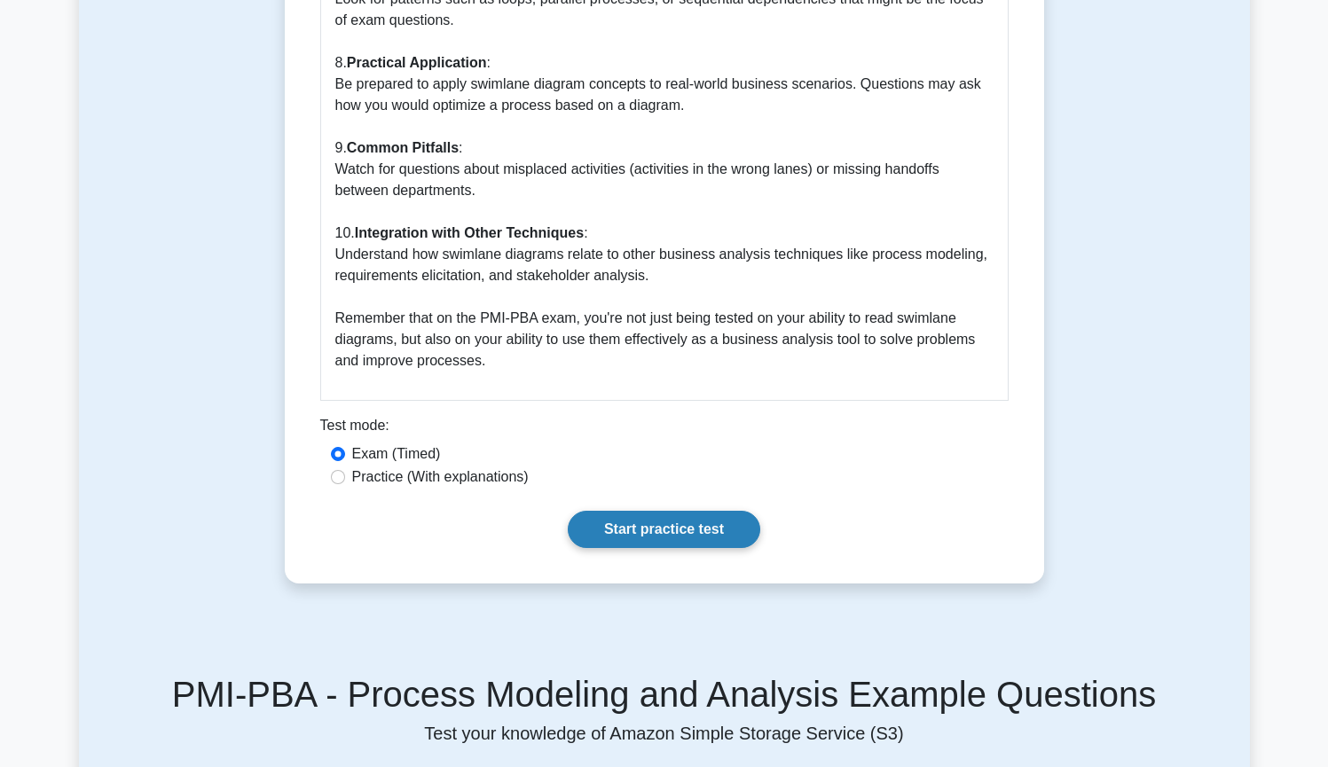
scroll to position [2445, 0]
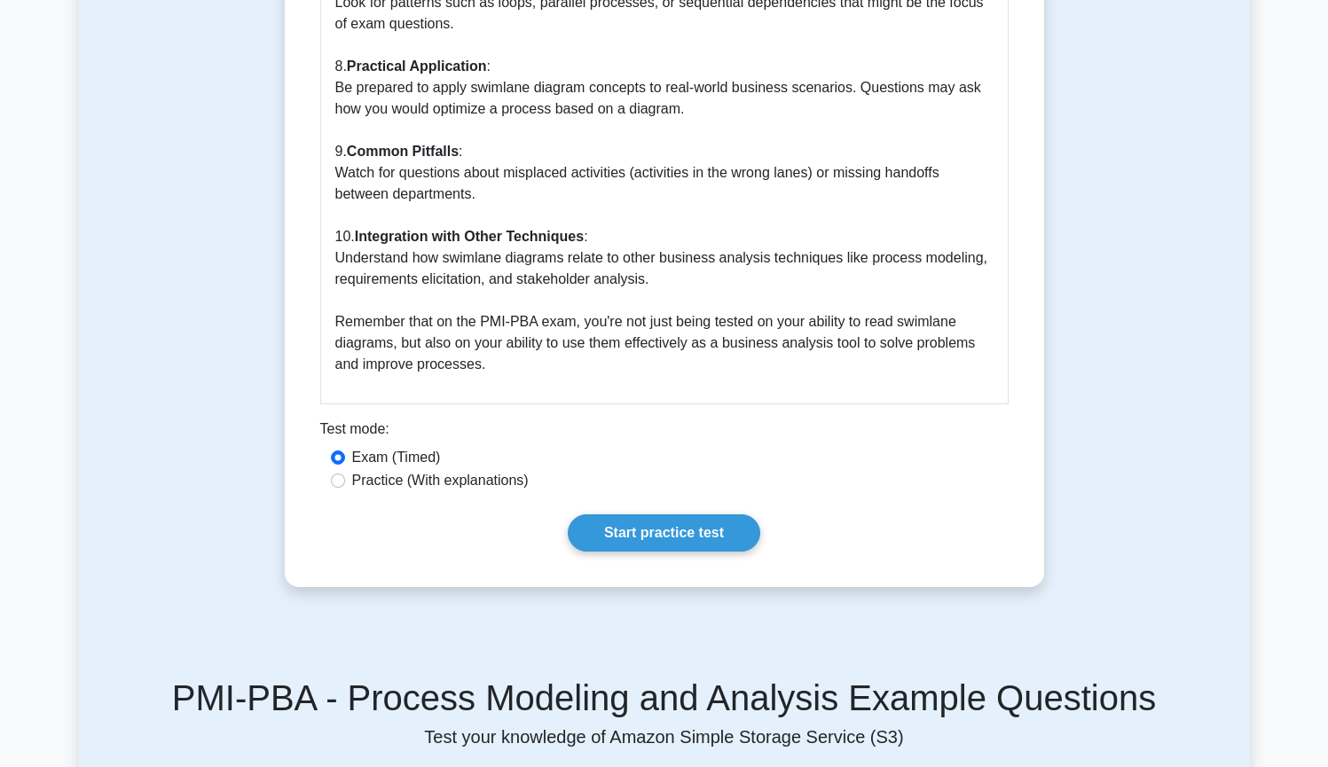
click at [388, 470] on label "Practice (With explanations)" at bounding box center [440, 480] width 176 height 21
click at [345, 474] on input "Practice (With explanations)" at bounding box center [338, 481] width 14 height 14
radio input "true"
click at [679, 514] on link "Start practice test" at bounding box center [664, 532] width 192 height 37
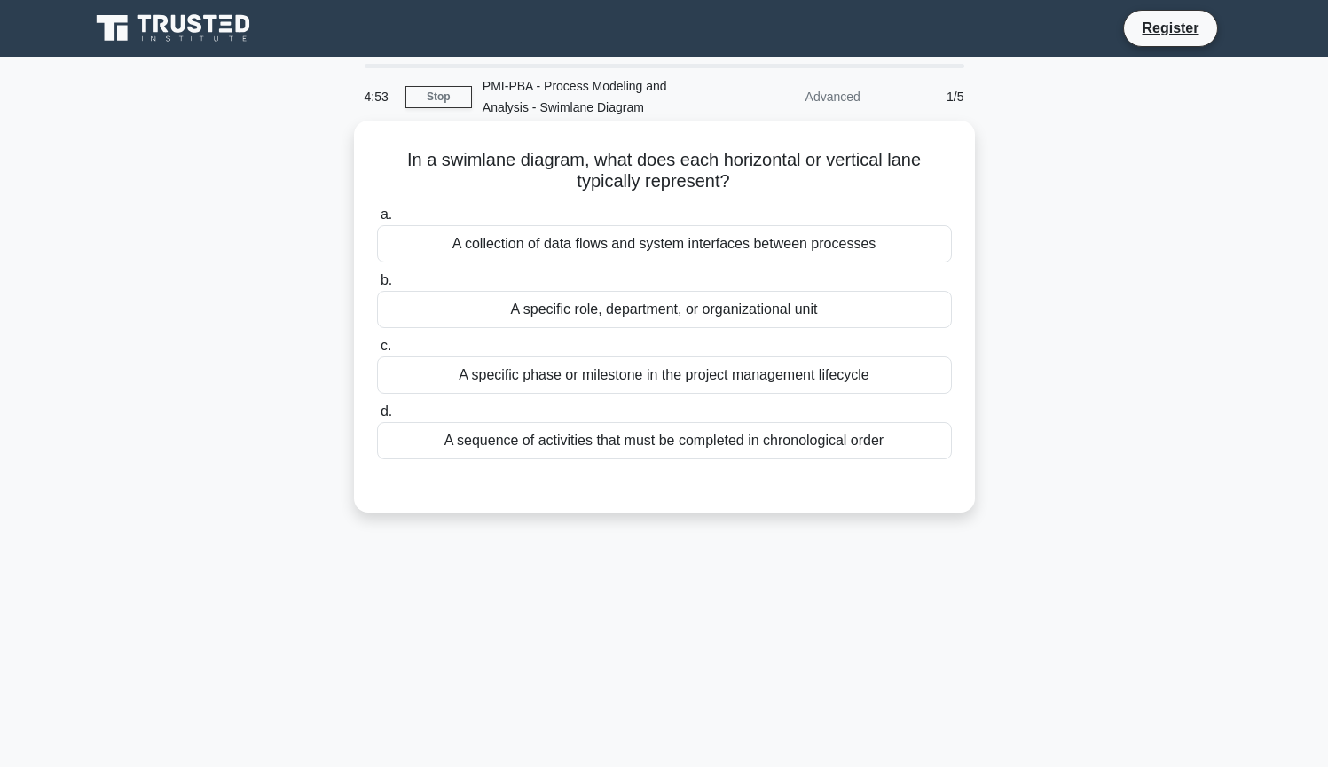
click at [583, 444] on div "A sequence of activities that must be completed in chronological order" at bounding box center [664, 440] width 575 height 37
click at [377, 418] on input "d. A sequence of activities that must be completed in chronological order" at bounding box center [377, 412] width 0 height 12
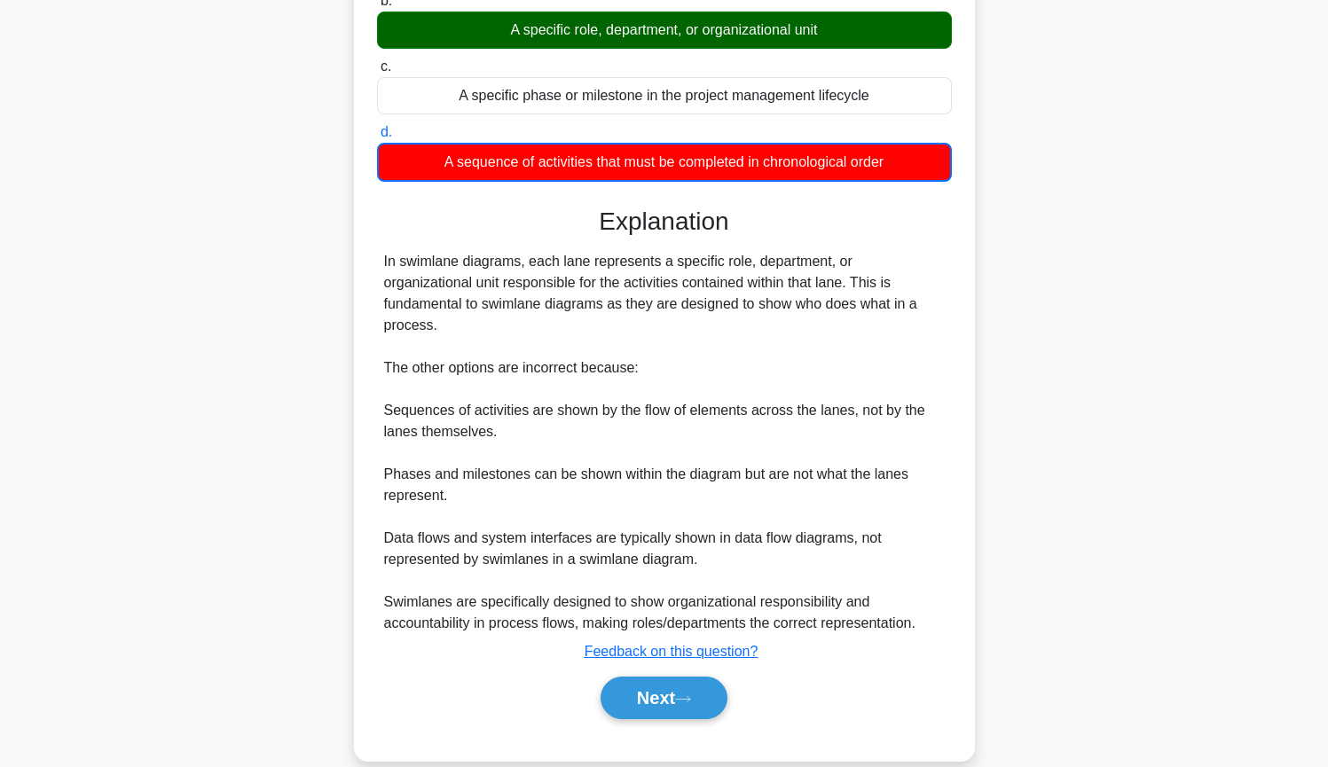
scroll to position [286, 0]
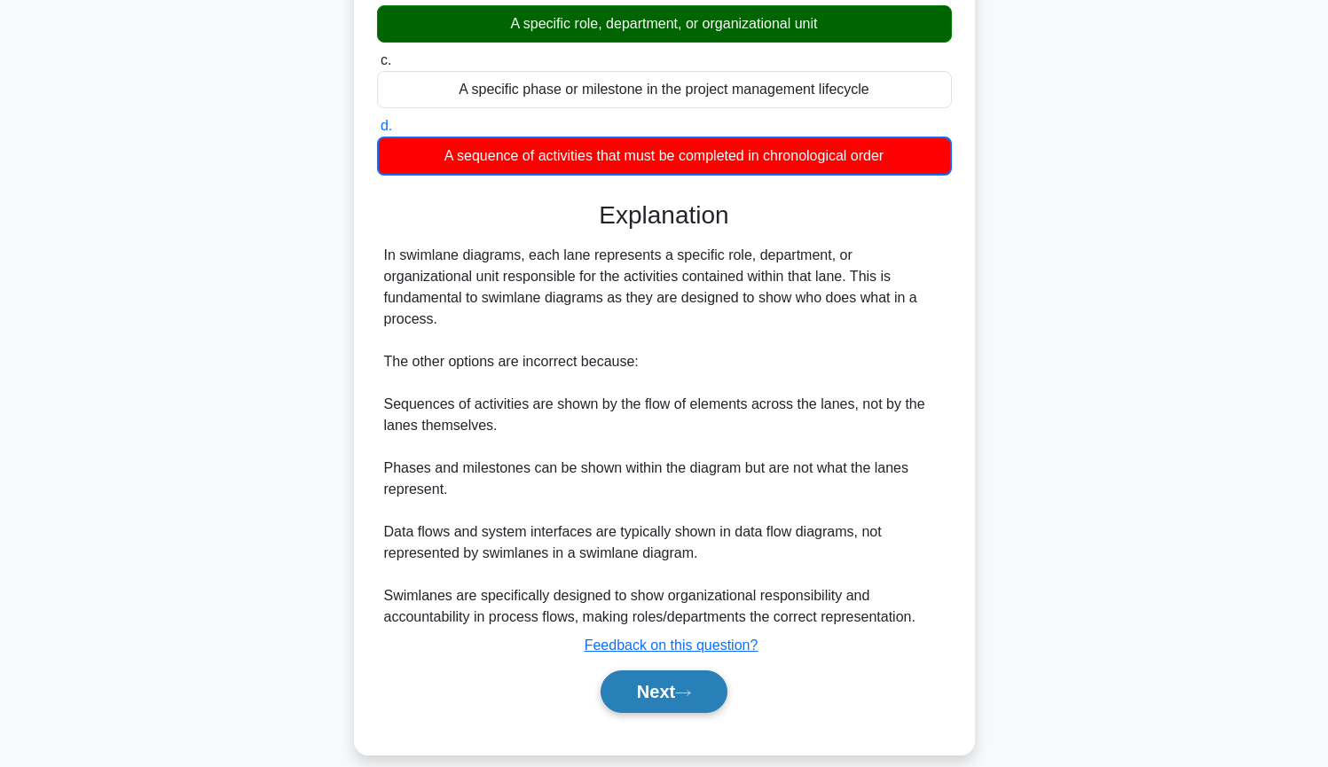
click at [651, 670] on button "Next" at bounding box center [663, 691] width 127 height 43
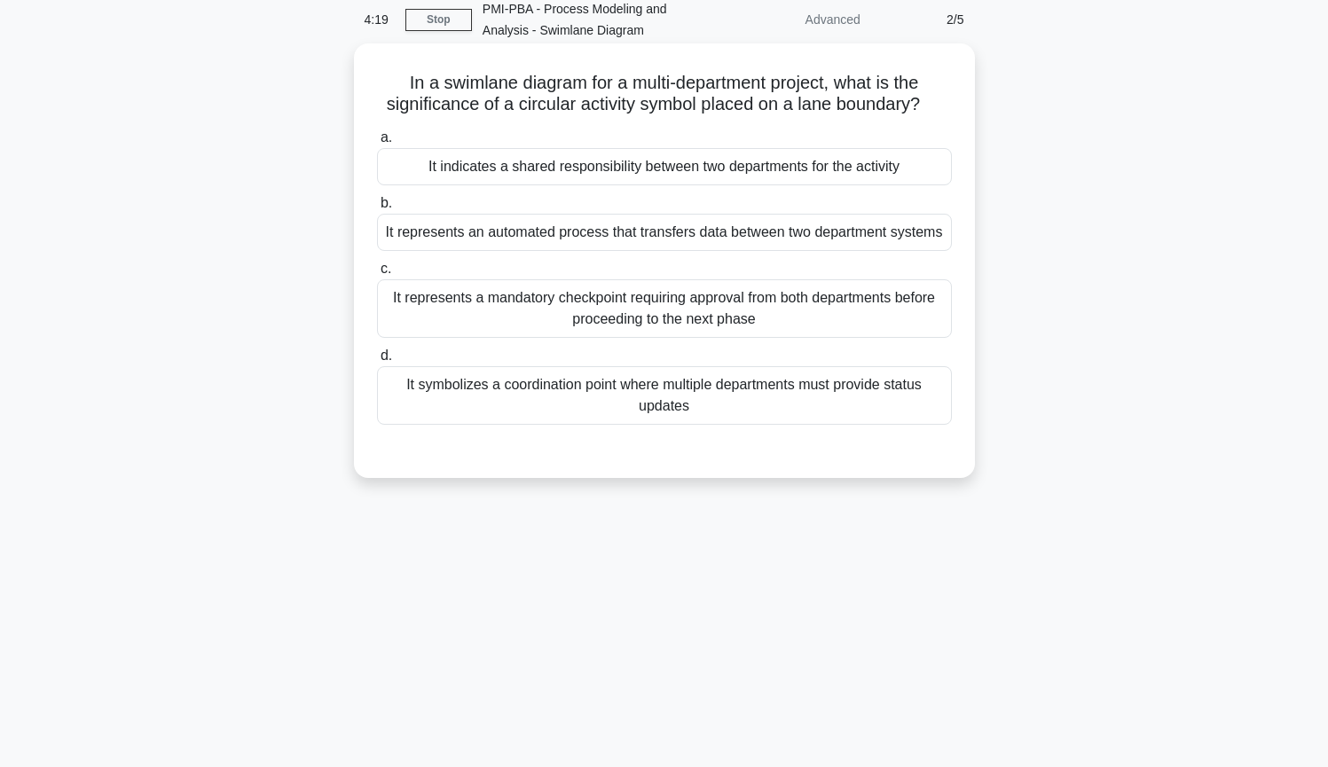
scroll to position [0, 0]
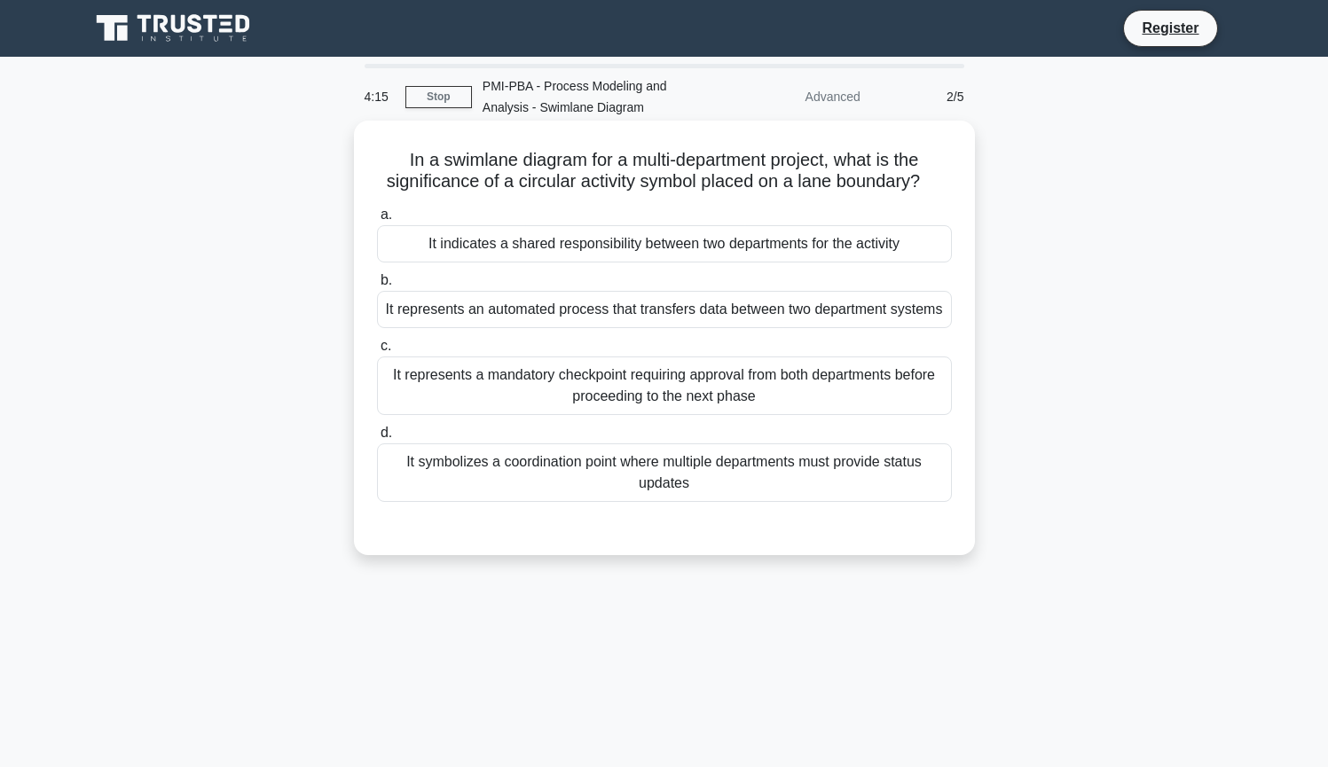
drag, startPoint x: 621, startPoint y: 164, endPoint x: 969, endPoint y: 184, distance: 349.1
click at [969, 184] on div "In a swimlane diagram for a multi-department project, what is the significance …" at bounding box center [664, 338] width 621 height 435
click at [719, 317] on div "It represents an automated process that transfers data between two department s…" at bounding box center [664, 309] width 575 height 37
click at [377, 286] on input "b. It represents an automated process that transfers data between two departmen…" at bounding box center [377, 281] width 0 height 12
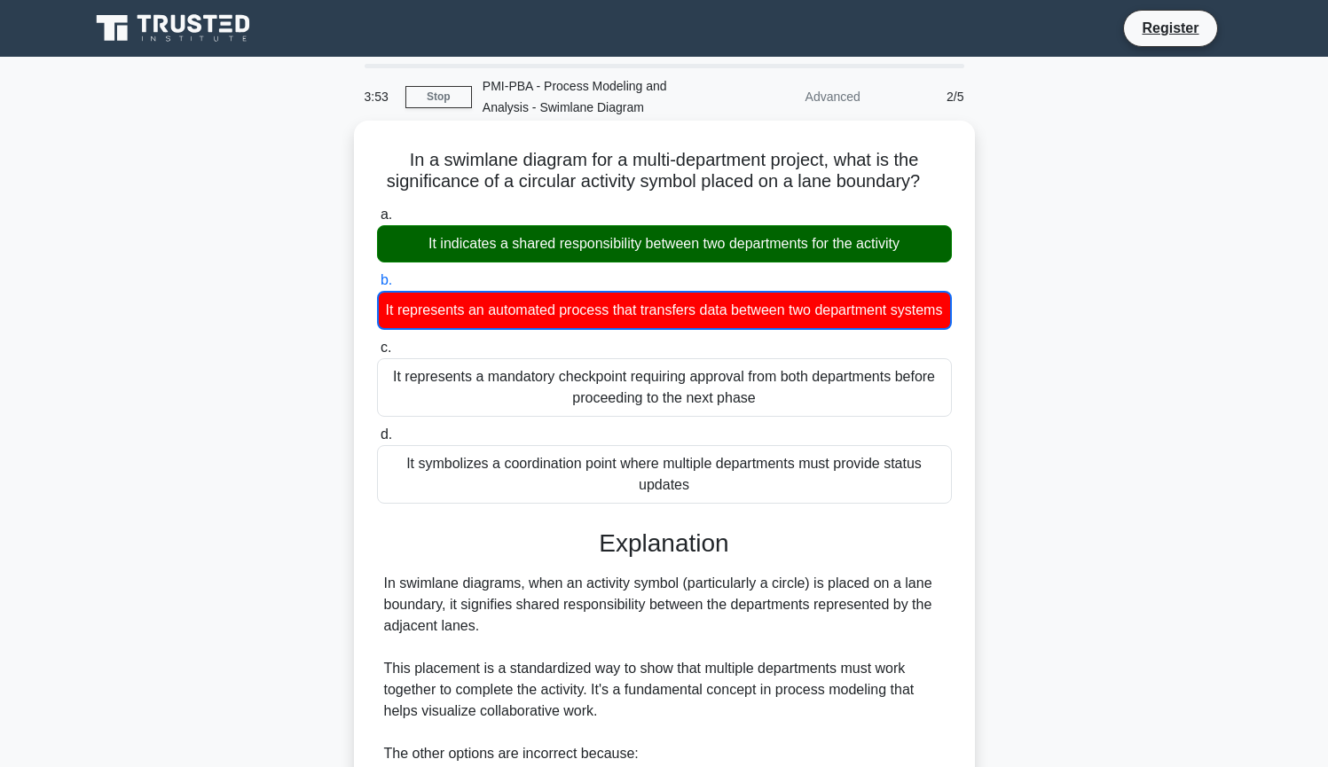
drag, startPoint x: 439, startPoint y: 247, endPoint x: 650, endPoint y: 271, distance: 212.4
click at [650, 271] on div "a. It indicates a shared responsibility between two departments for the activit…" at bounding box center [664, 353] width 596 height 307
click at [656, 247] on div "It indicates a shared responsibility between two departments for the activity" at bounding box center [664, 243] width 575 height 37
click at [377, 221] on input "a. It indicates a shared responsibility between two departments for the activity" at bounding box center [377, 215] width 0 height 12
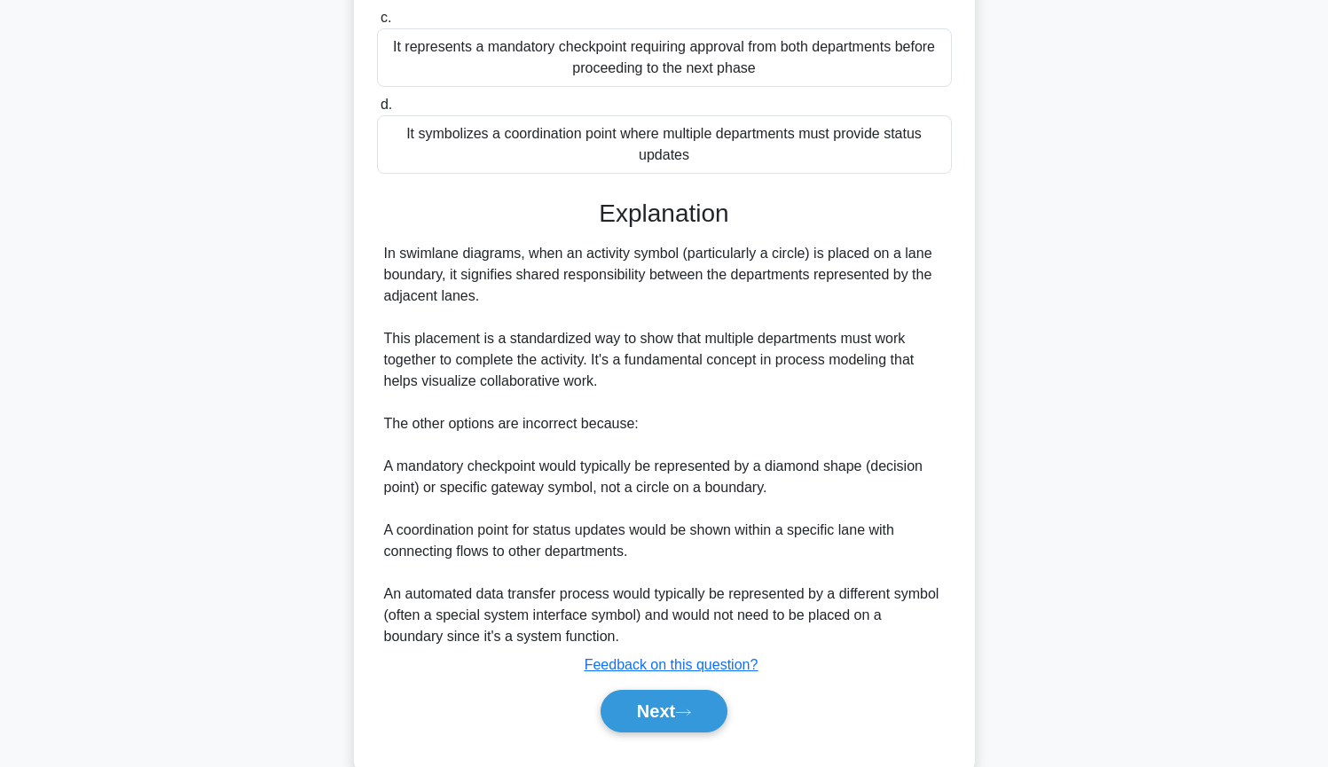
scroll to position [390, 0]
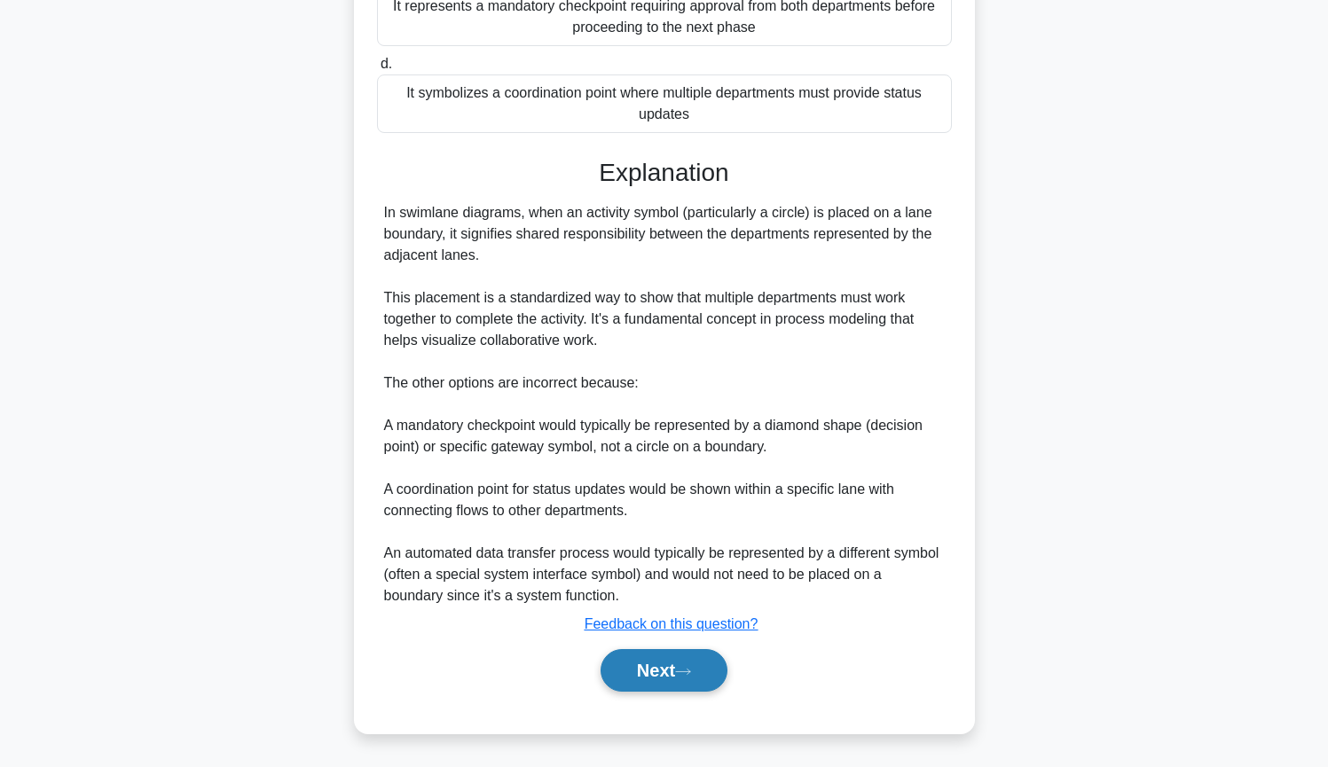
click at [662, 676] on button "Next" at bounding box center [663, 670] width 127 height 43
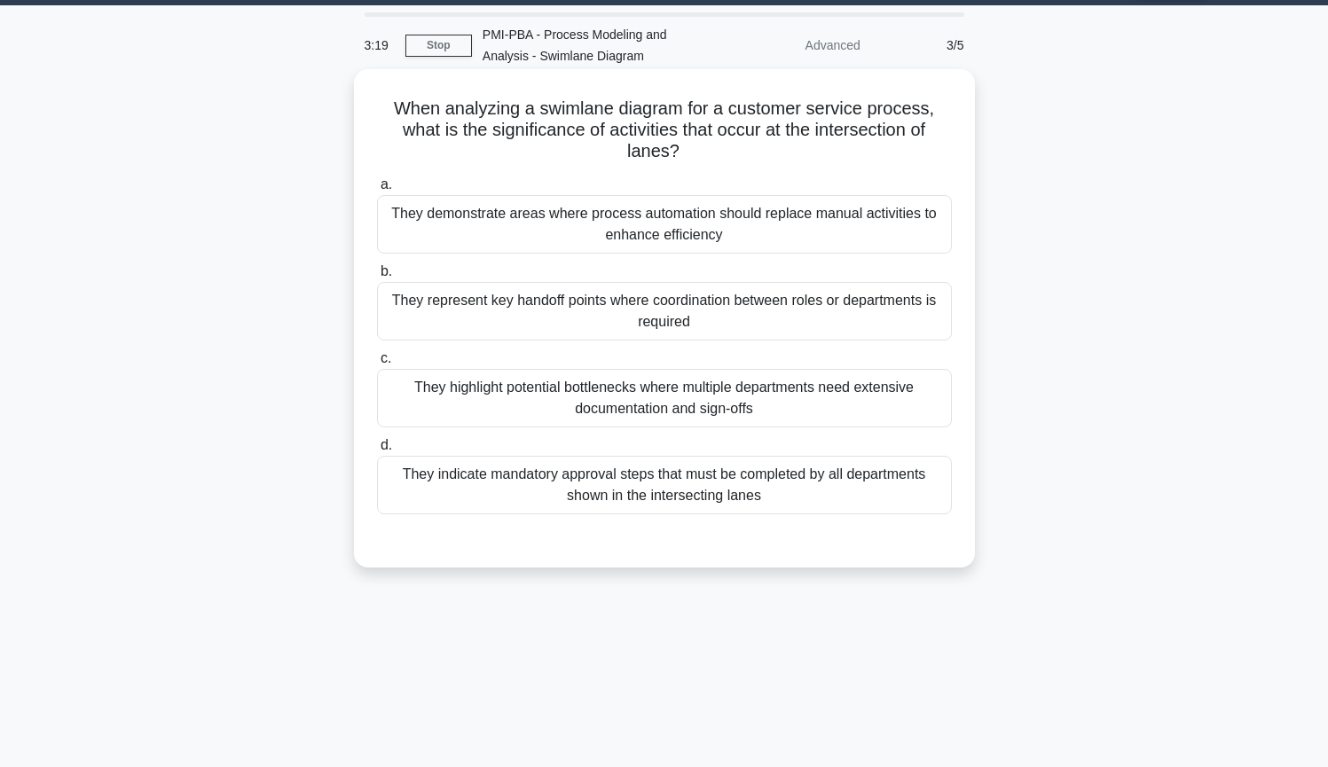
scroll to position [0, 0]
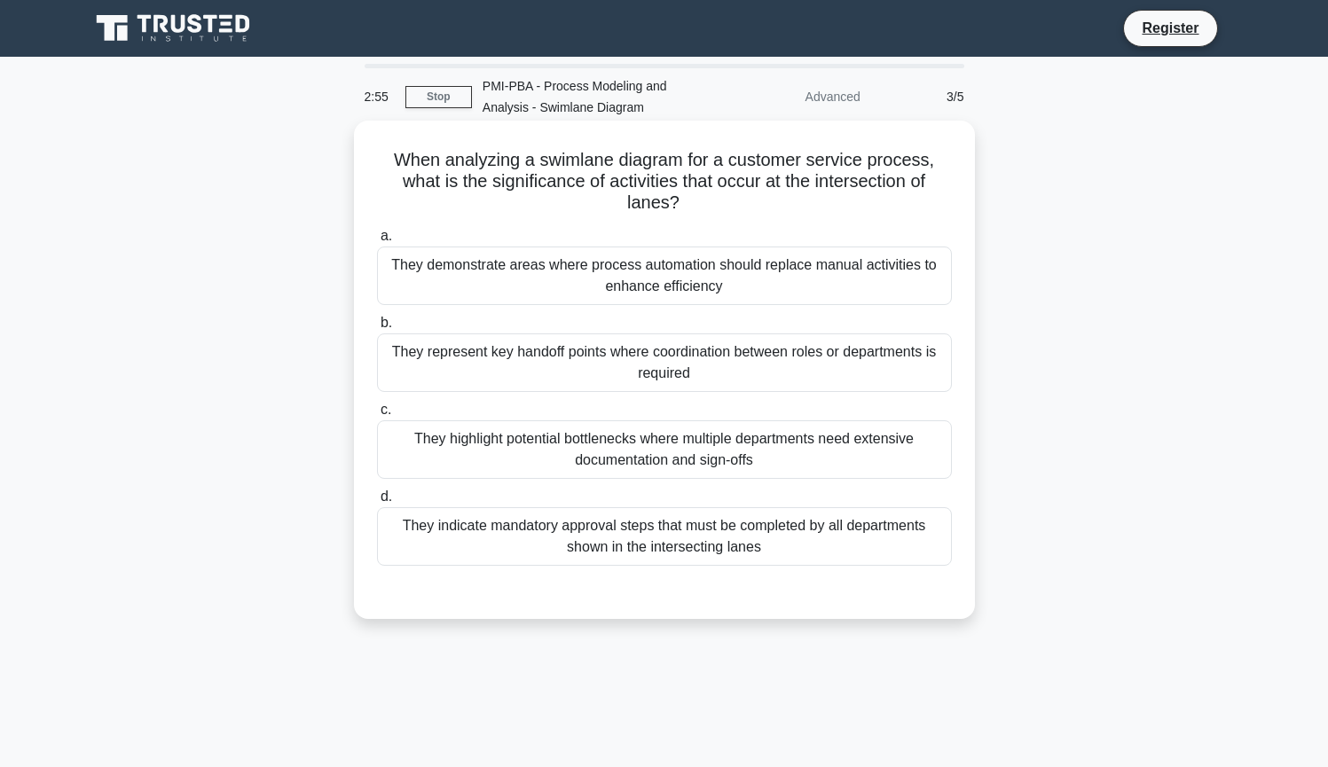
click at [777, 357] on div "They represent key handoff points where coordination between roles or departmen…" at bounding box center [664, 362] width 575 height 59
click at [377, 329] on input "b. They represent key handoff points where coordination between roles or depart…" at bounding box center [377, 323] width 0 height 12
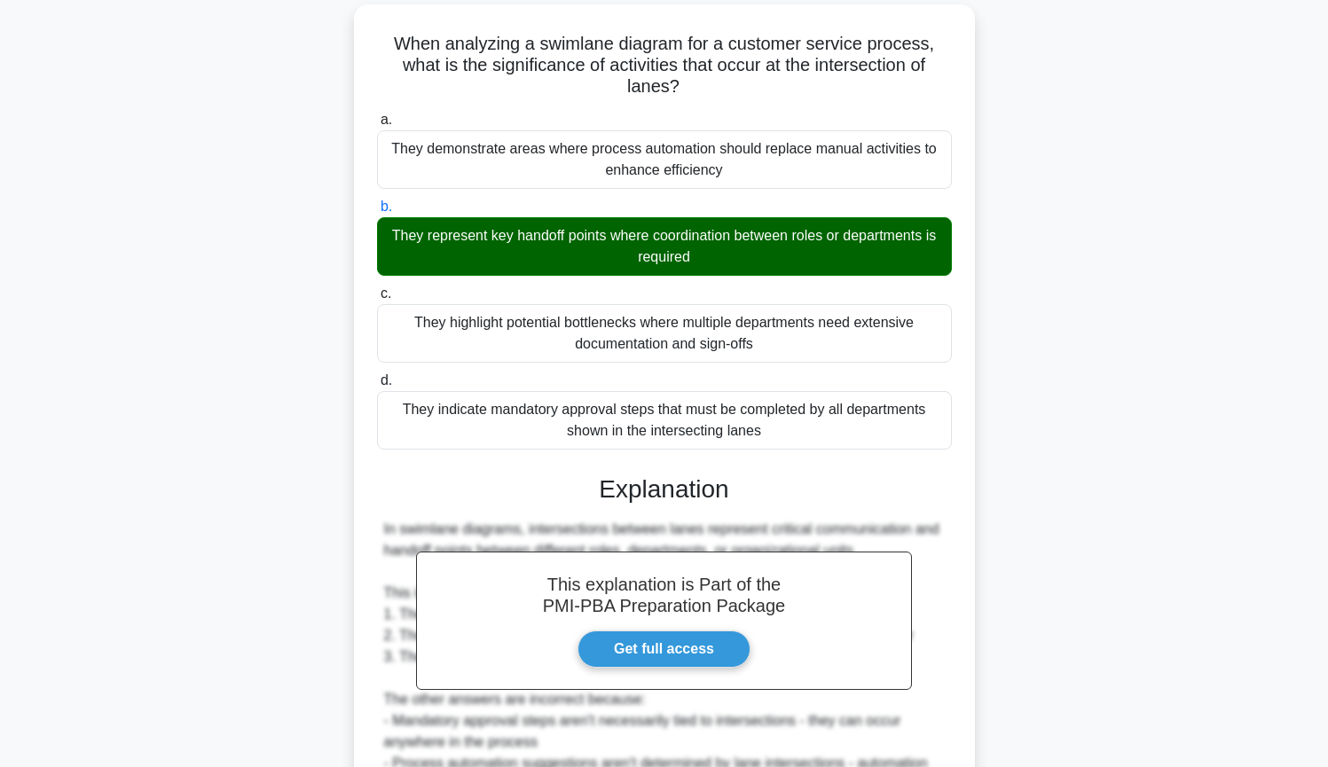
scroll to position [348, 0]
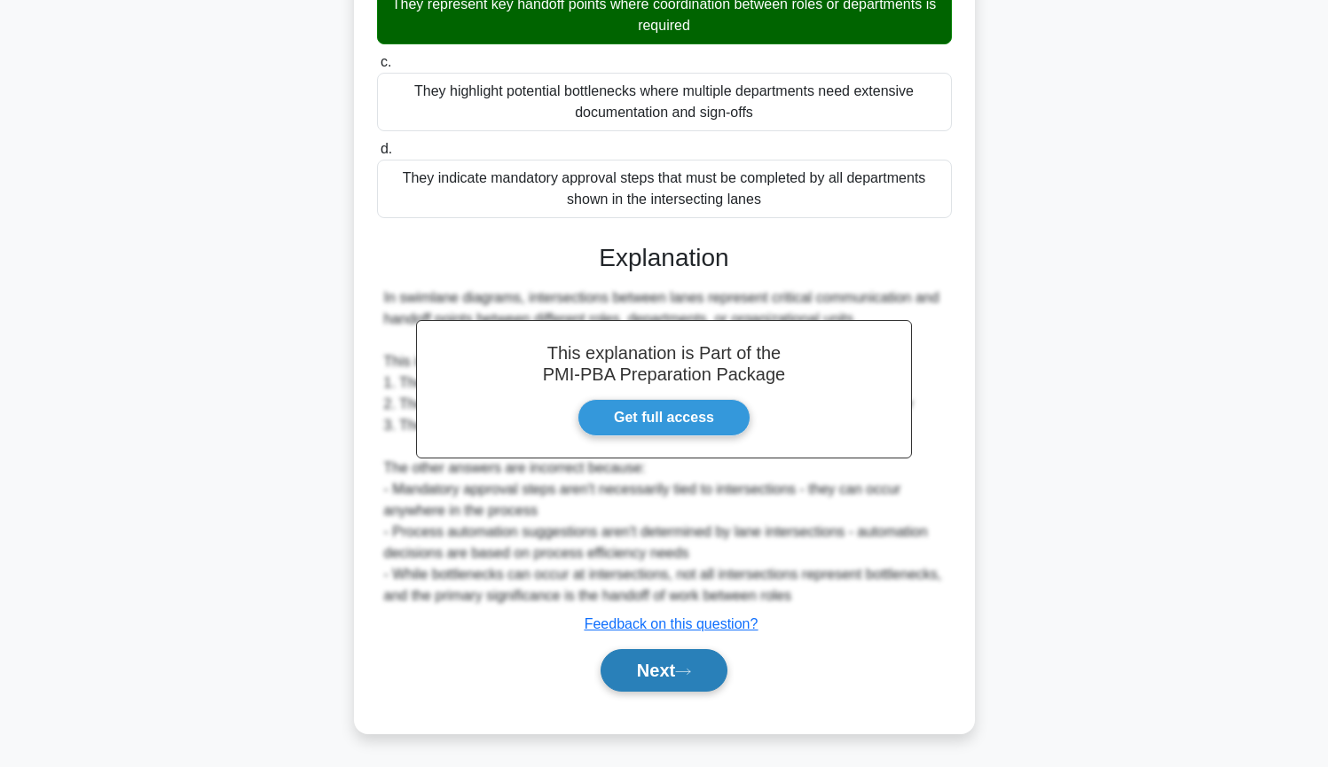
click at [671, 667] on button "Next" at bounding box center [663, 670] width 127 height 43
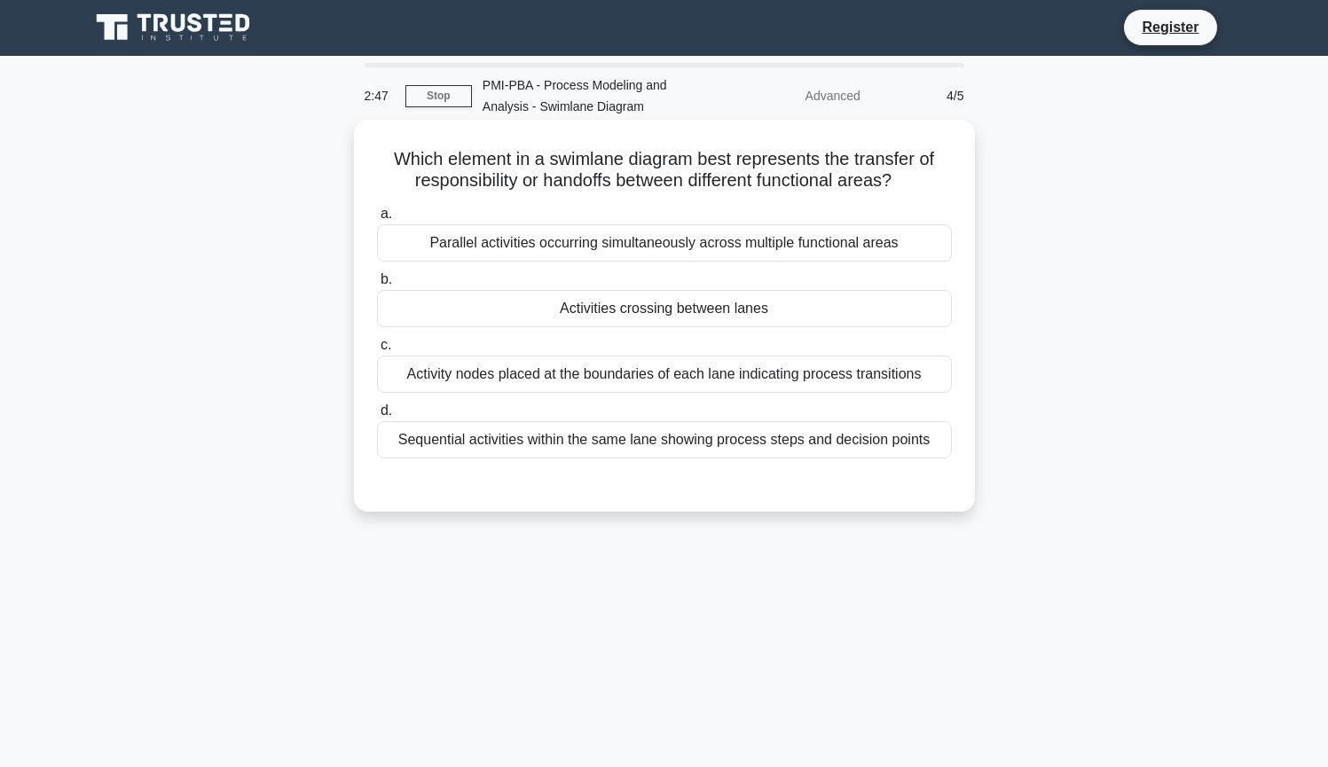
scroll to position [0, 0]
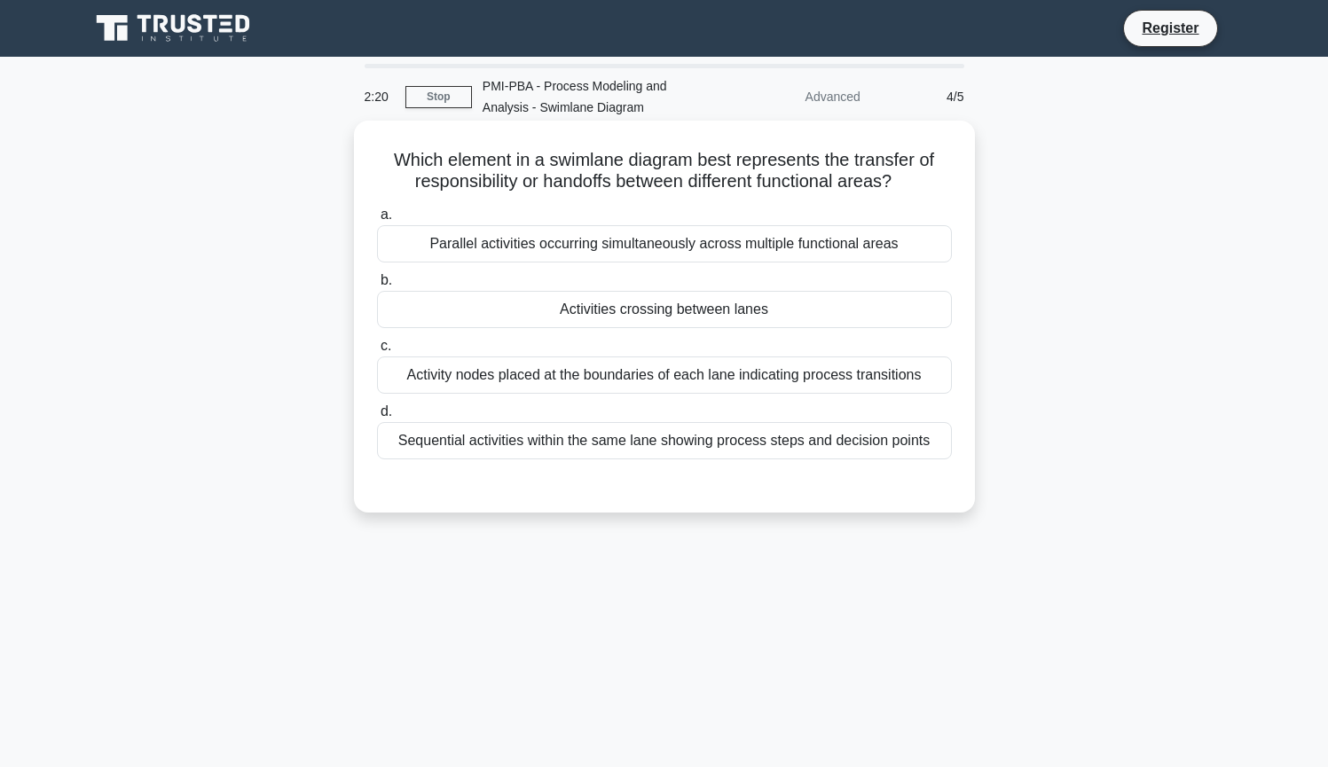
click at [738, 307] on div "Activities crossing between lanes" at bounding box center [664, 309] width 575 height 37
click at [377, 286] on input "b. Activities crossing between lanes" at bounding box center [377, 281] width 0 height 12
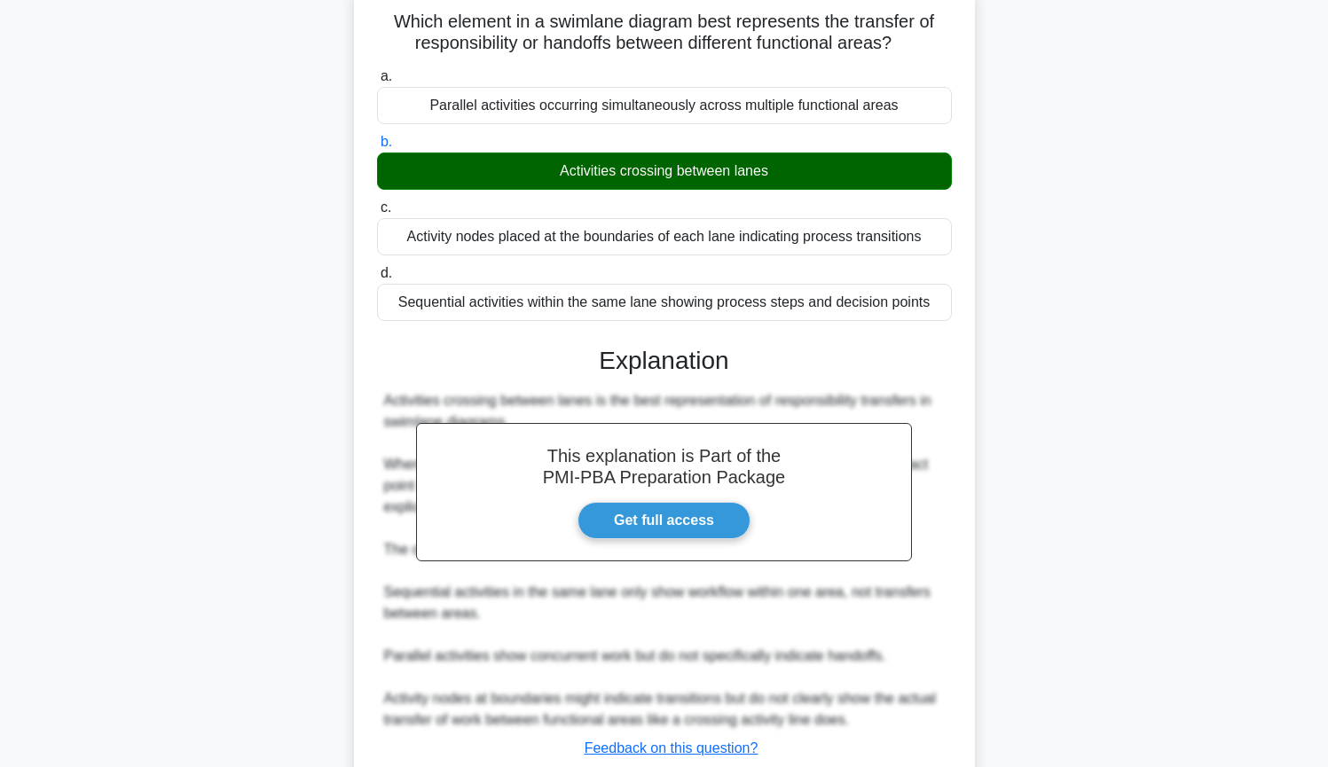
scroll to position [262, 0]
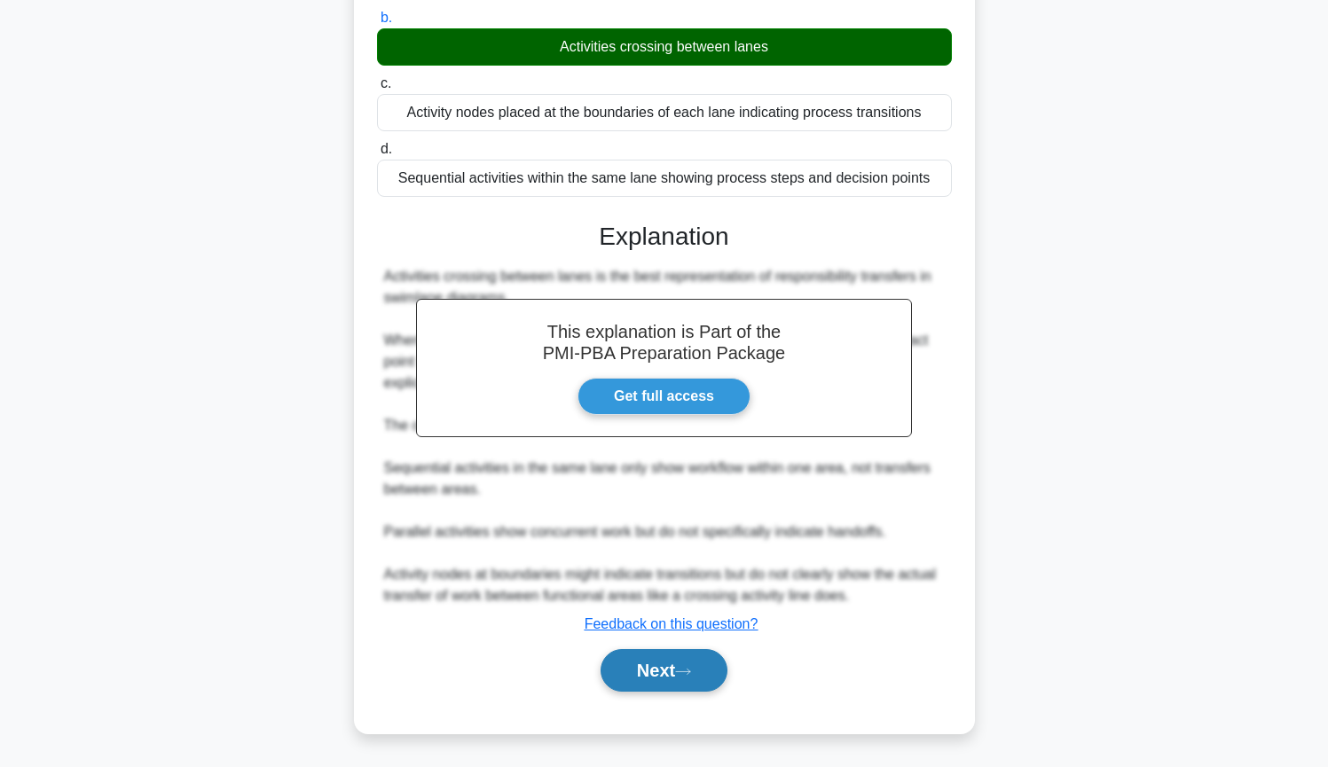
click at [668, 670] on button "Next" at bounding box center [663, 670] width 127 height 43
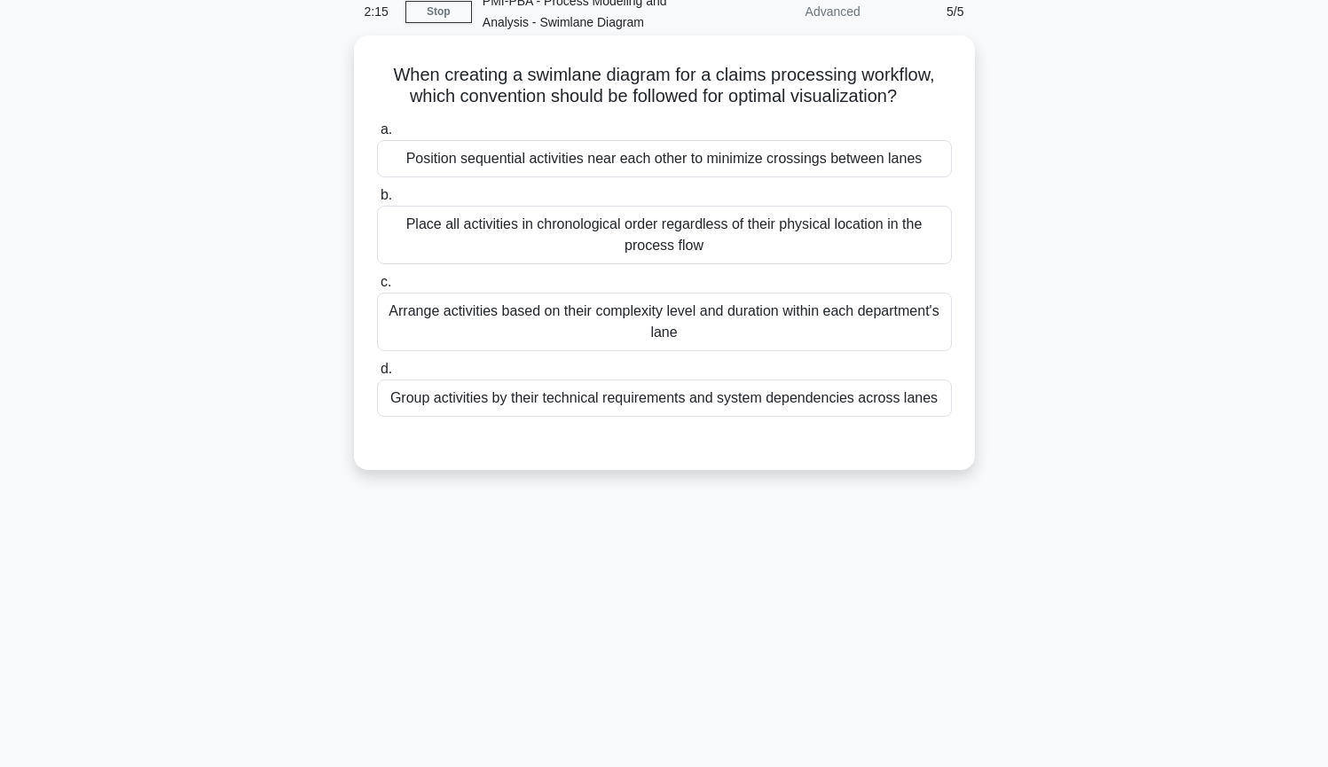
scroll to position [12, 0]
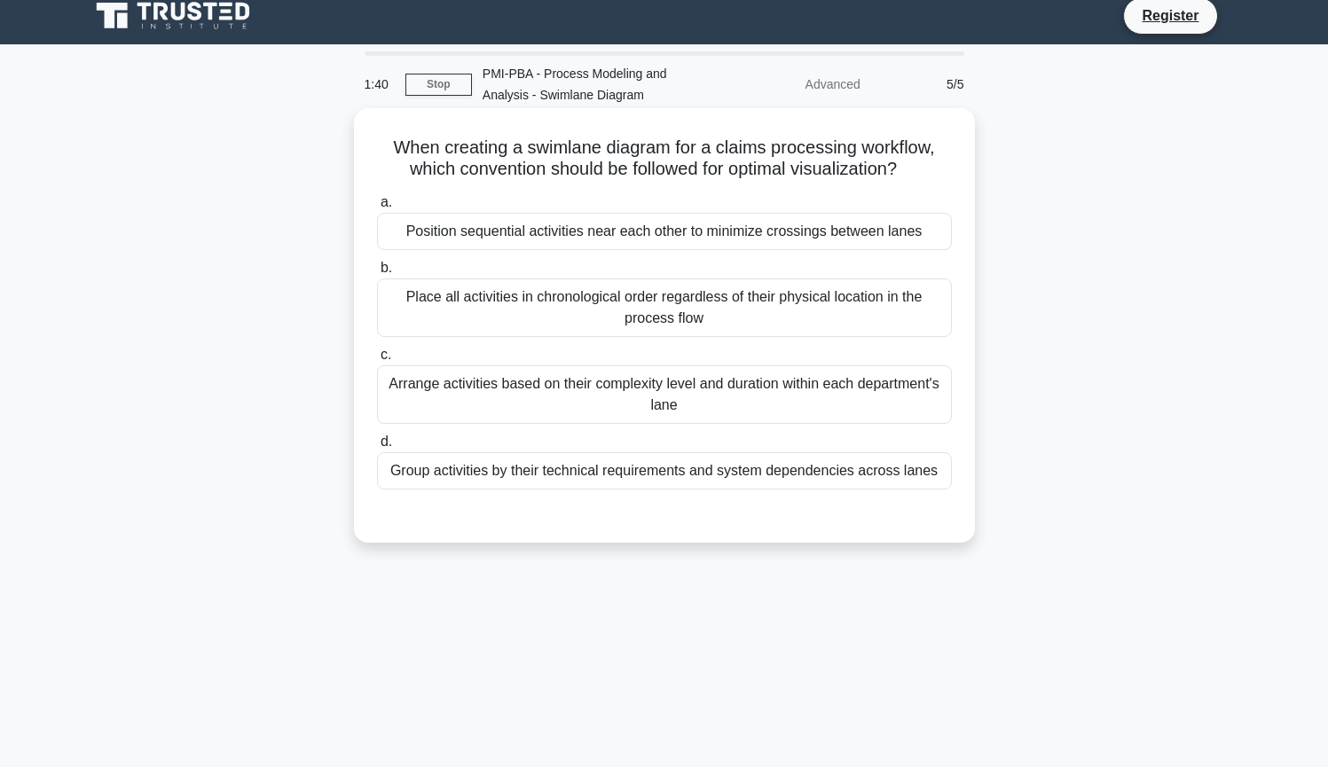
click at [718, 394] on div "Arrange activities based on their complexity level and duration within each dep…" at bounding box center [664, 394] width 575 height 59
click at [377, 361] on input "c. Arrange activities based on their complexity level and duration within each …" at bounding box center [377, 355] width 0 height 12
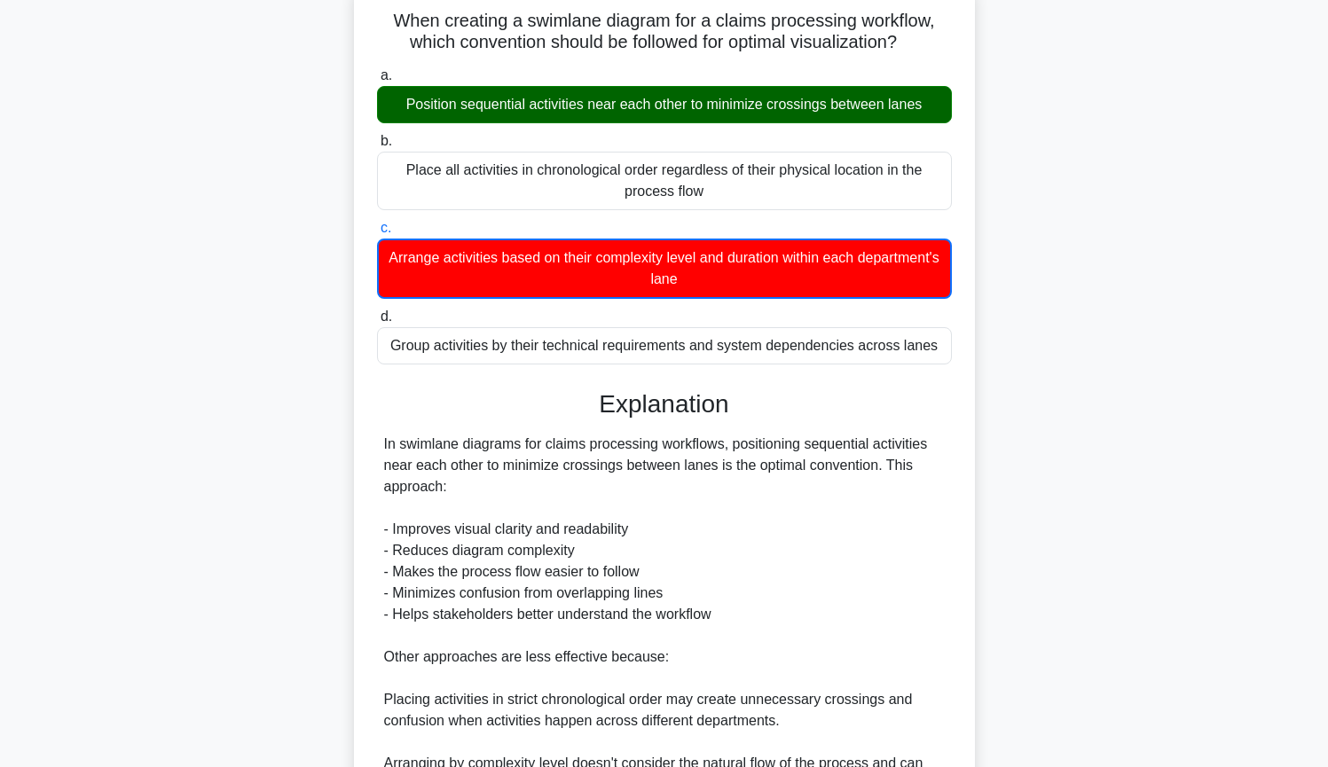
scroll to position [392, 0]
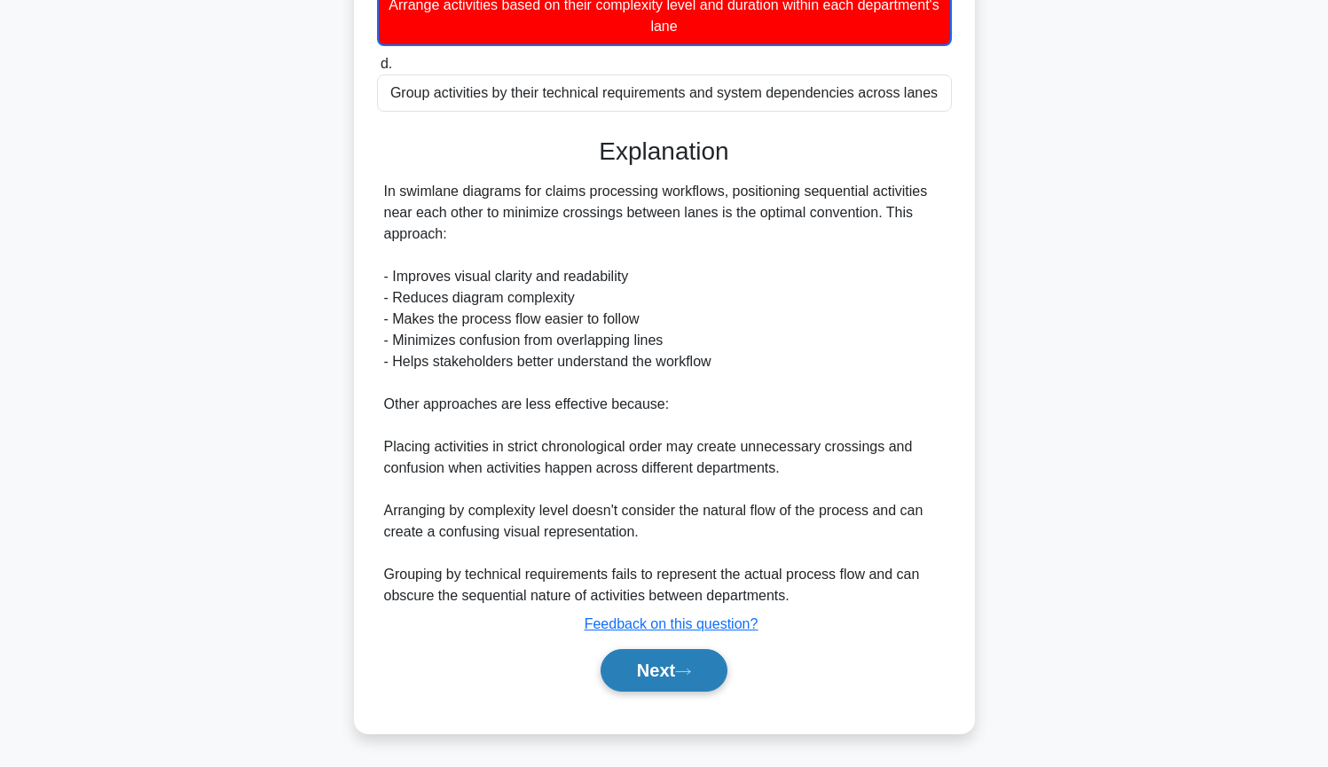
click at [663, 674] on button "Next" at bounding box center [663, 670] width 127 height 43
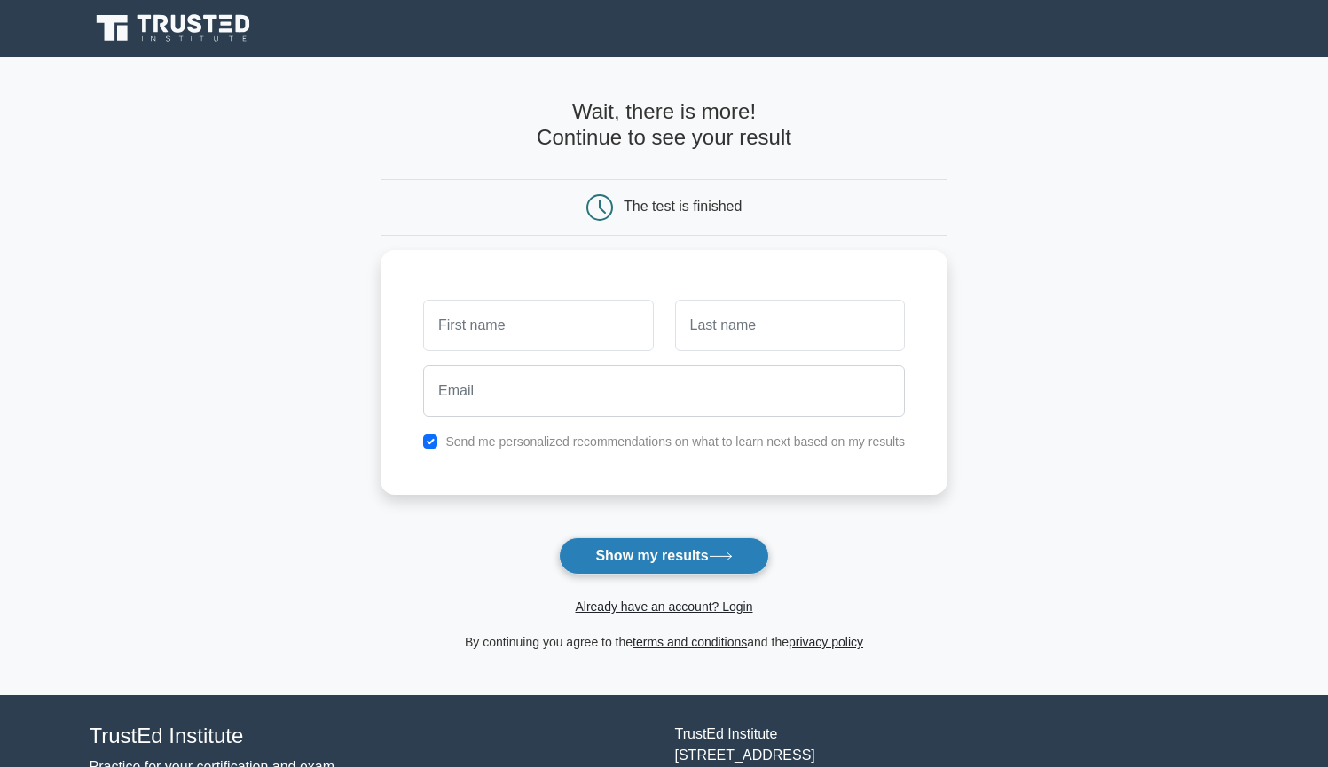
click at [670, 565] on button "Show my results" at bounding box center [663, 555] width 209 height 37
click at [427, 435] on input "checkbox" at bounding box center [430, 437] width 14 height 14
checkbox input "false"
click at [521, 333] on input "text" at bounding box center [538, 320] width 230 height 51
type input "g"
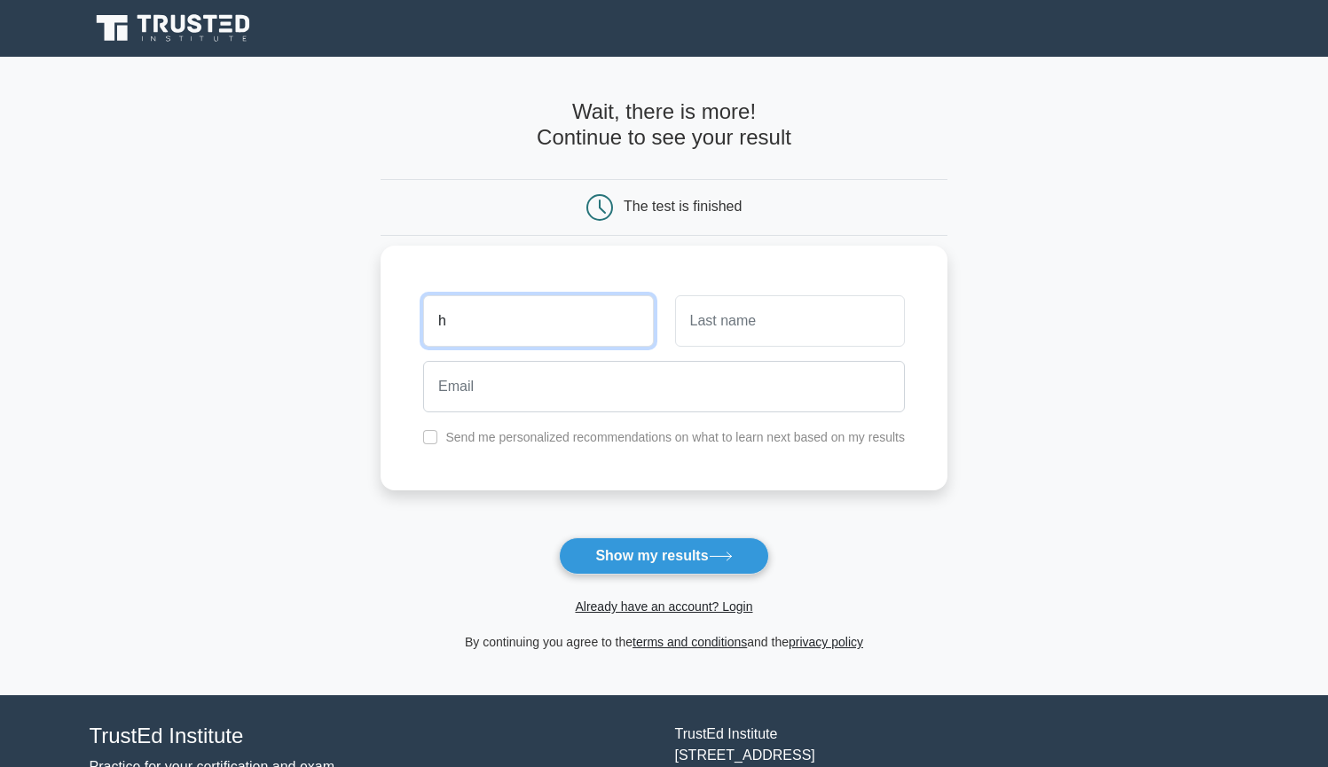
type input "h"
type input "s"
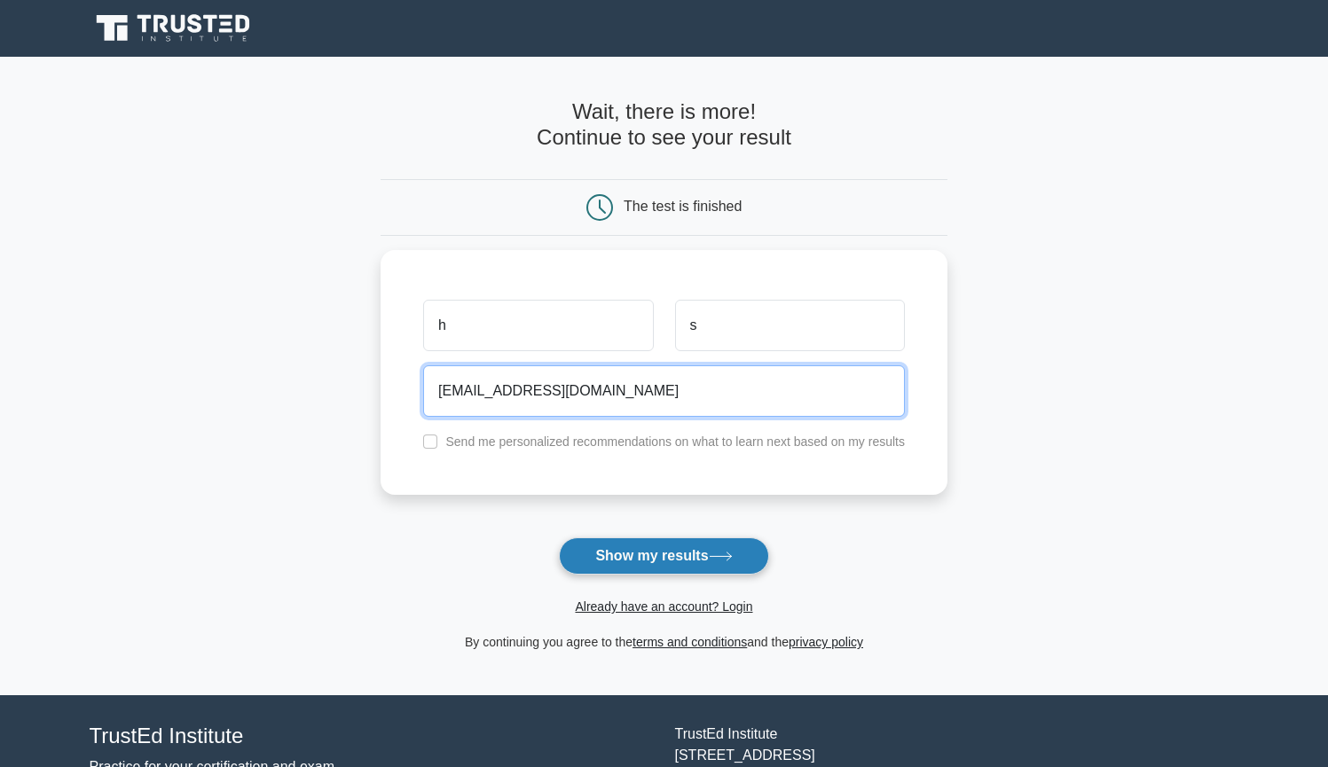
type input "harshita1saini@gmail.com"
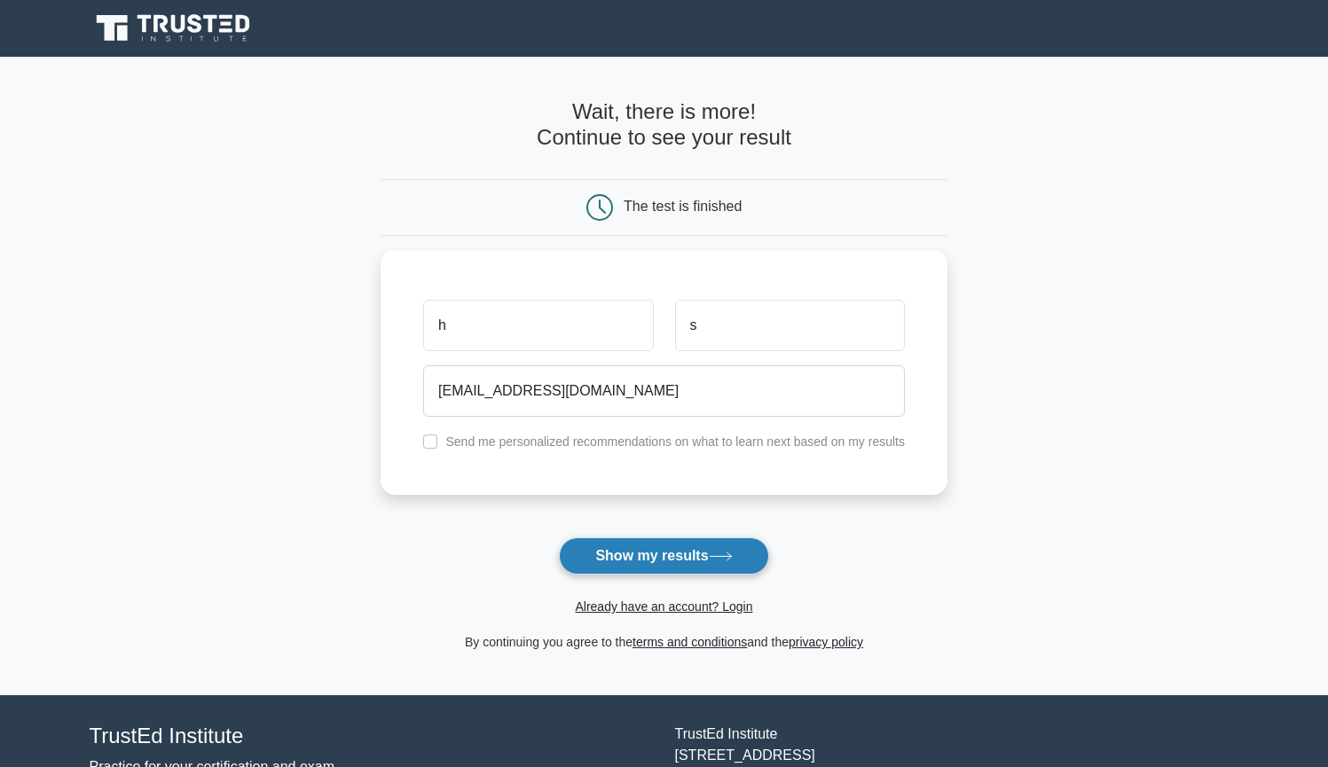
click at [658, 543] on button "Show my results" at bounding box center [663, 555] width 209 height 37
